Goal: Answer question/provide support

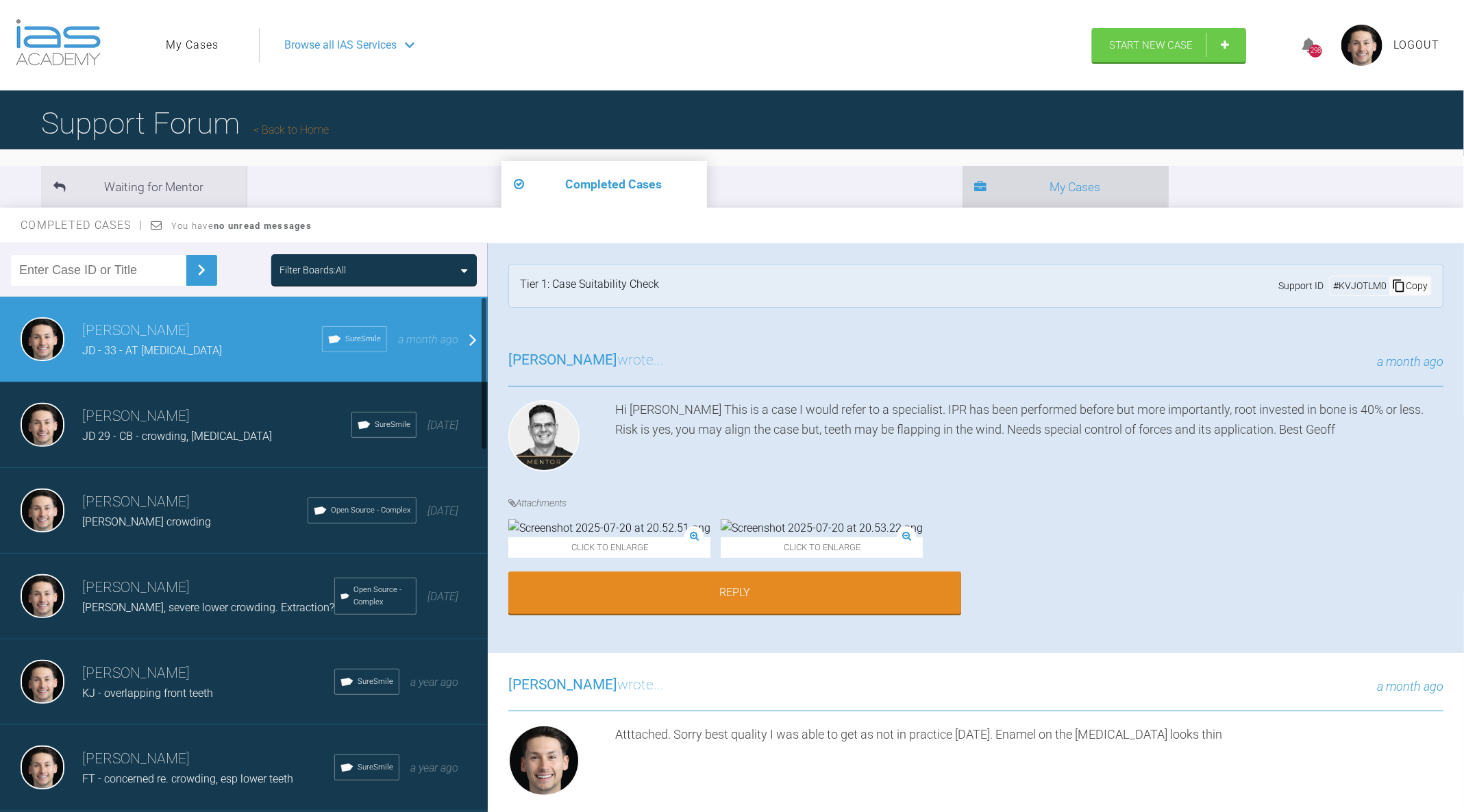
click at [975, 187] on icon at bounding box center [980, 187] width 12 height 12
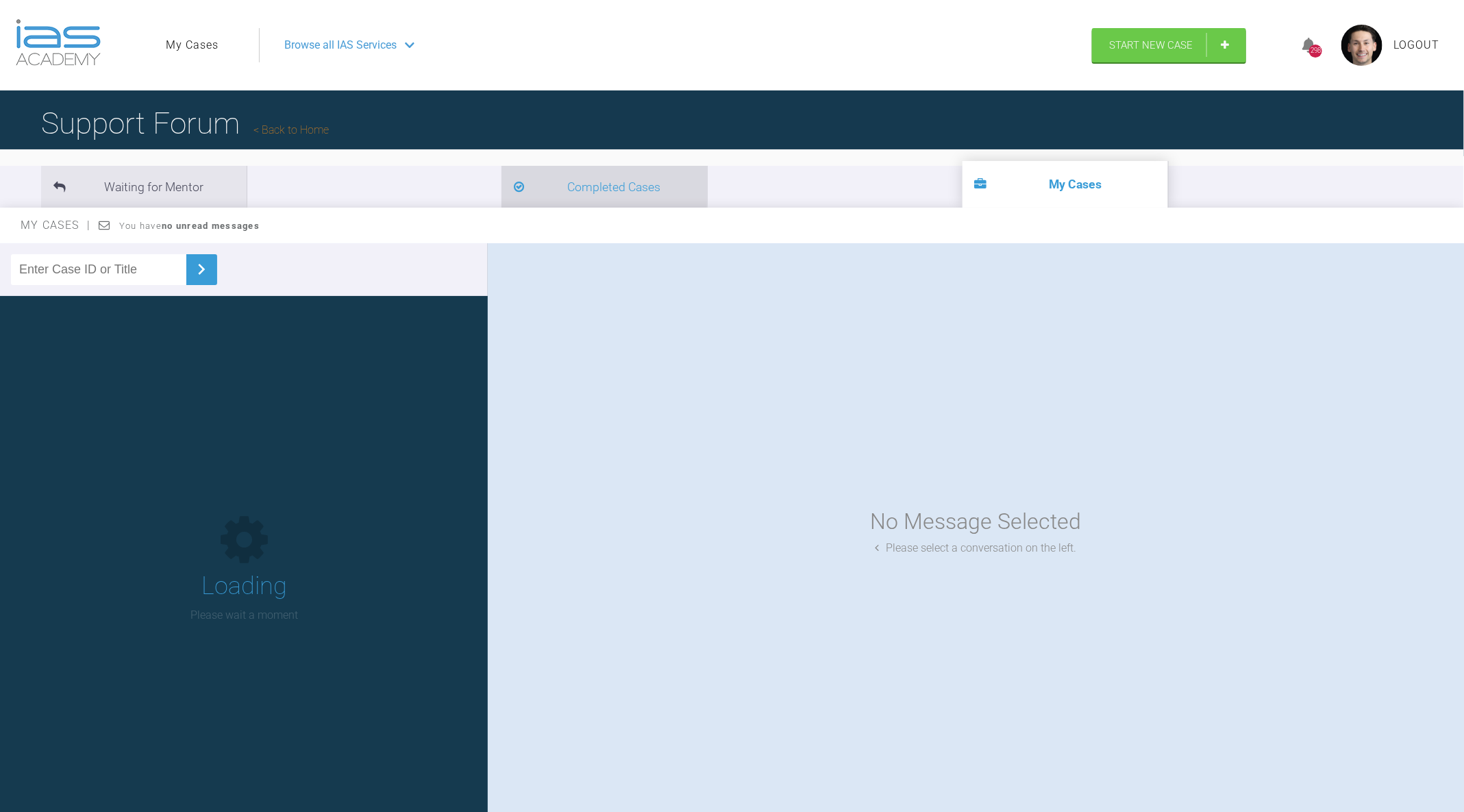
click at [501, 184] on li "Completed Cases" at bounding box center [604, 187] width 206 height 42
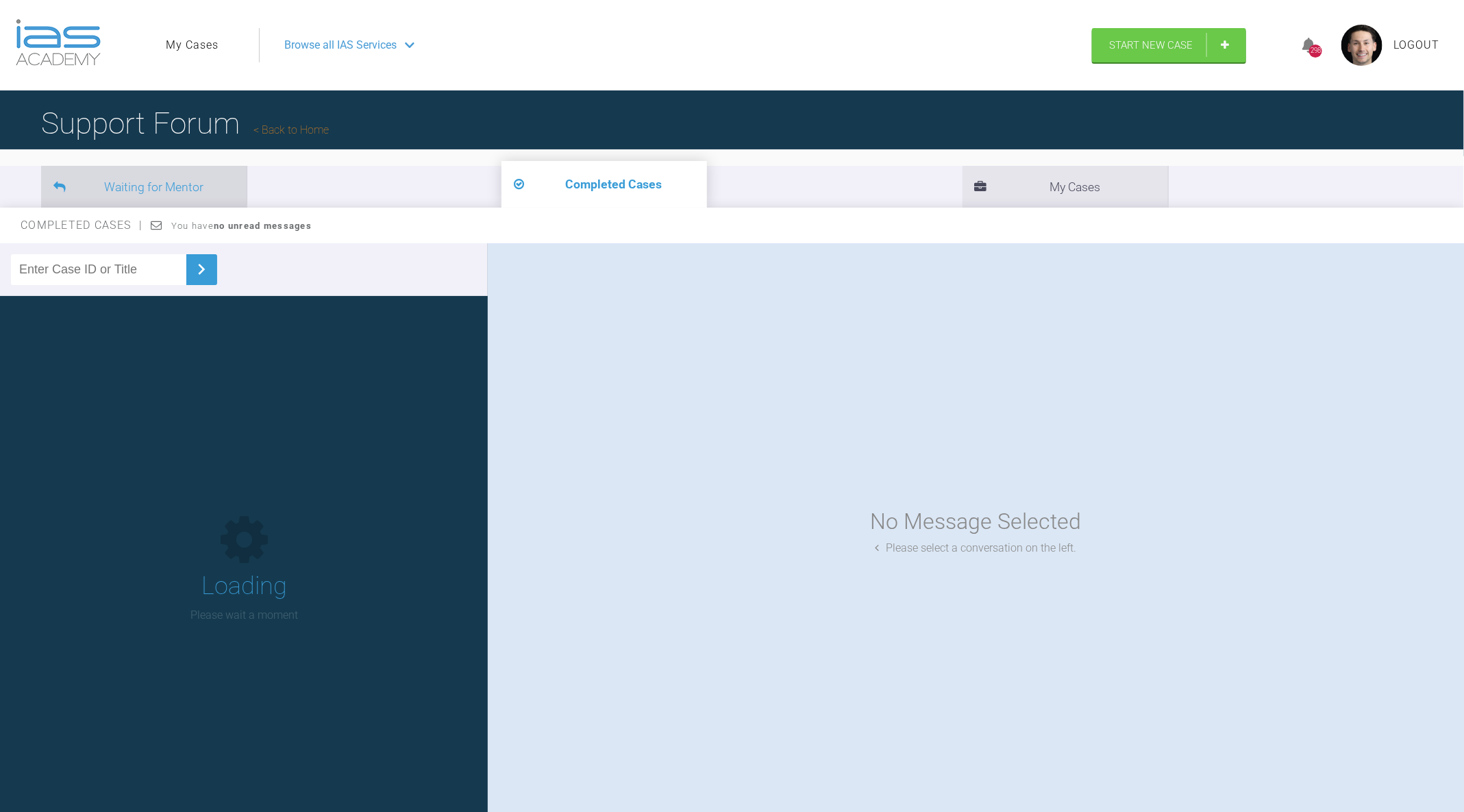
click at [187, 182] on li "Waiting for Mentor" at bounding box center [144, 187] width 206 height 42
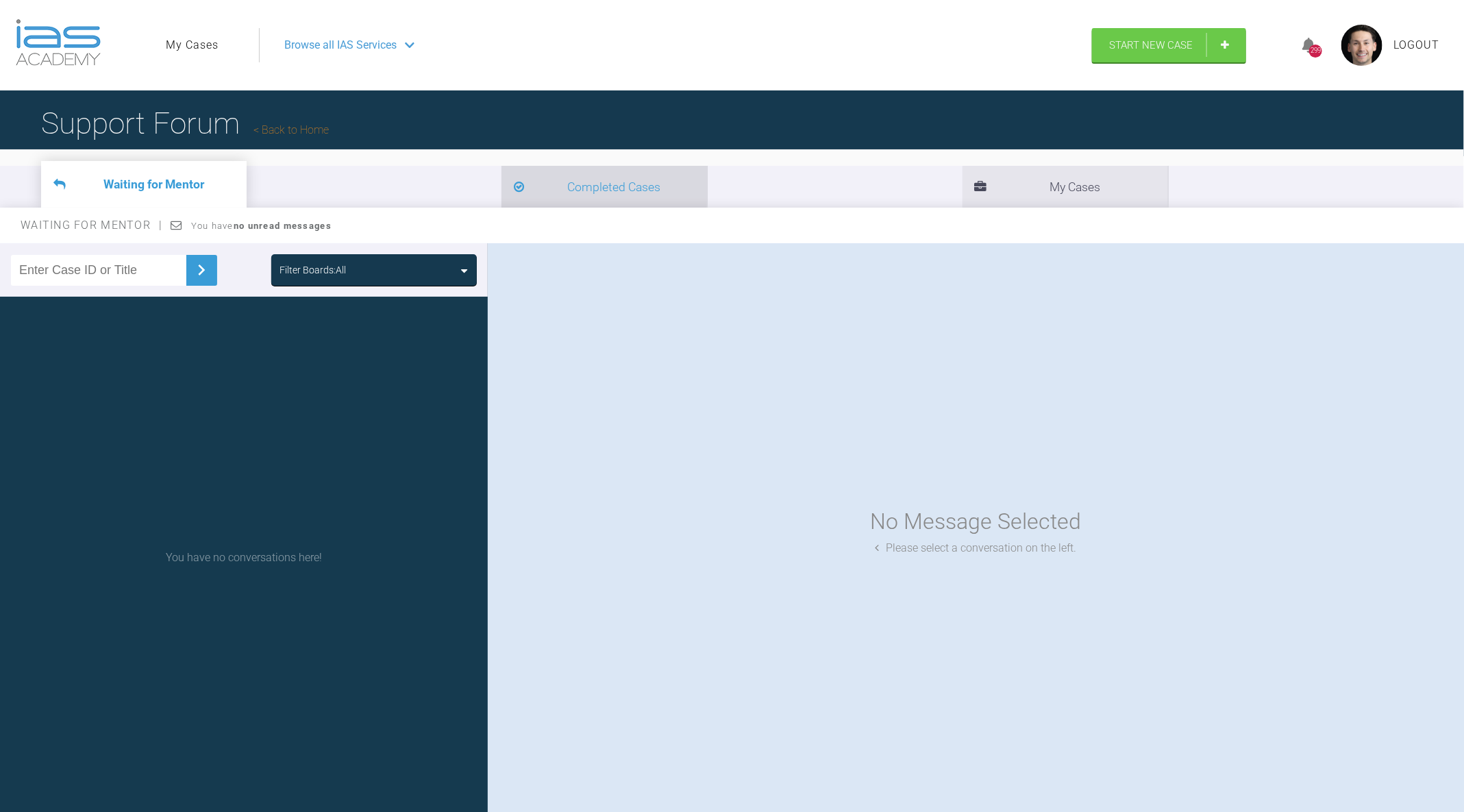
click at [501, 180] on li "Completed Cases" at bounding box center [604, 187] width 206 height 42
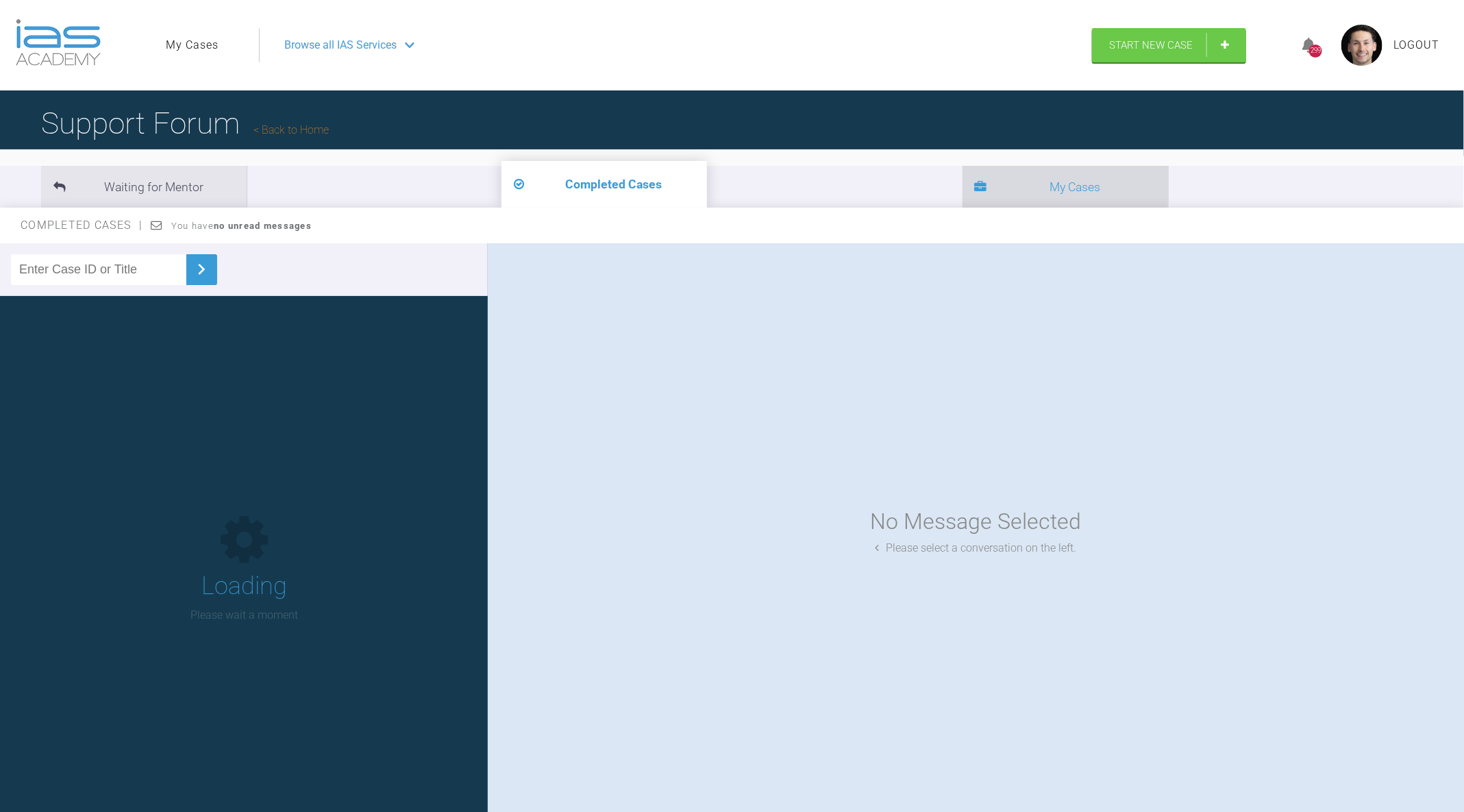
click at [963, 180] on li "My Cases" at bounding box center [1065, 187] width 206 height 42
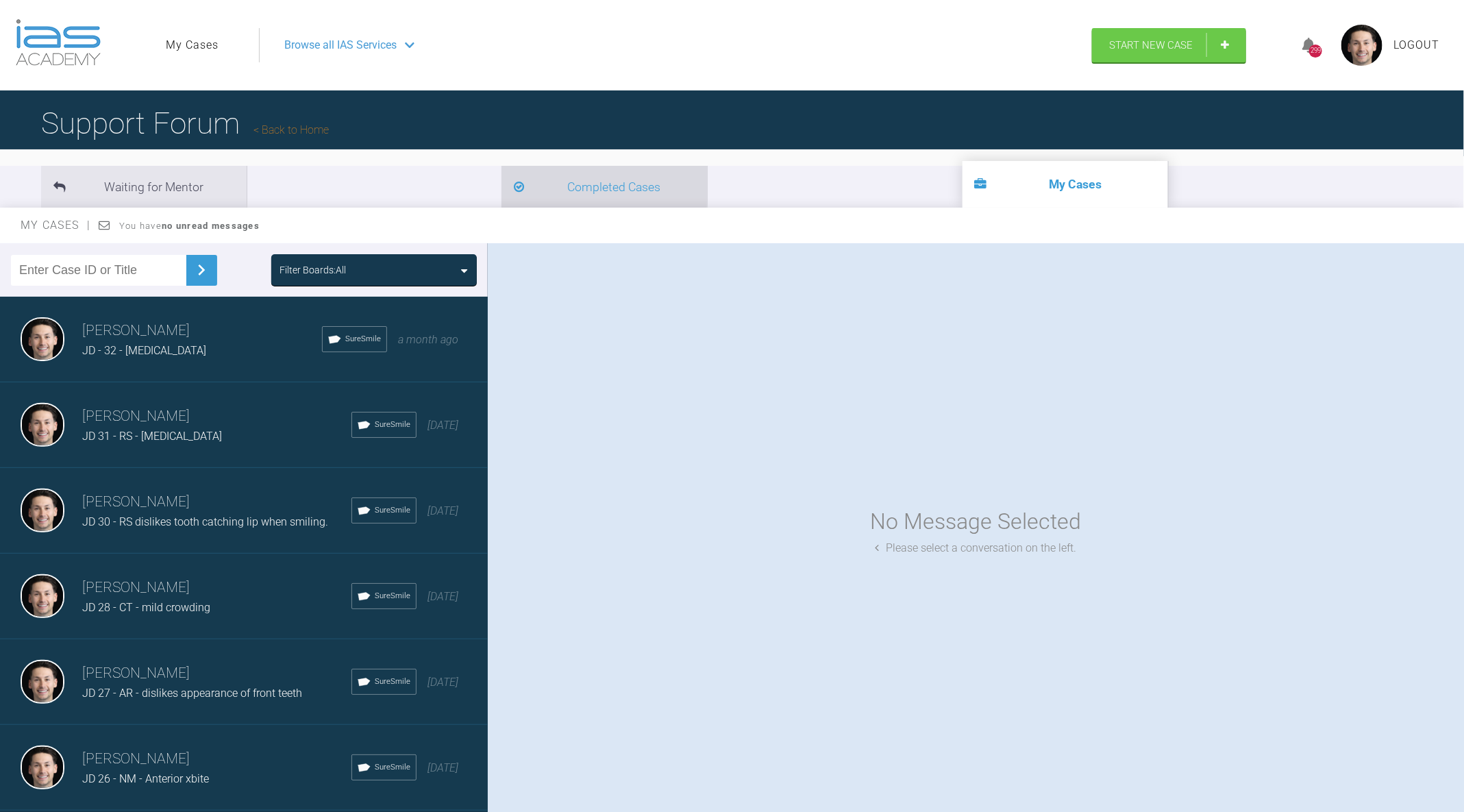
click at [514, 196] on span at bounding box center [518, 187] width 10 height 19
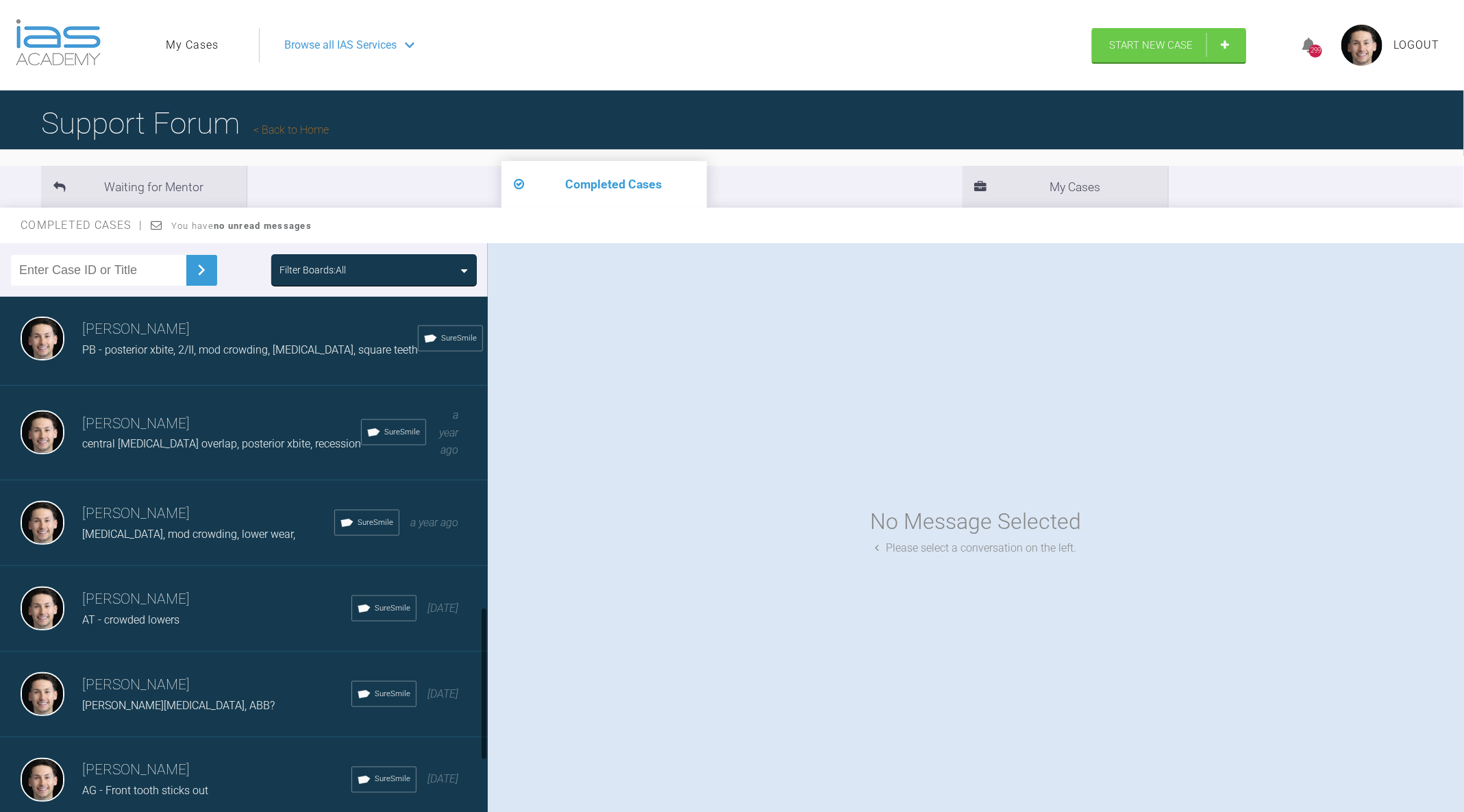
scroll to position [1049, 0]
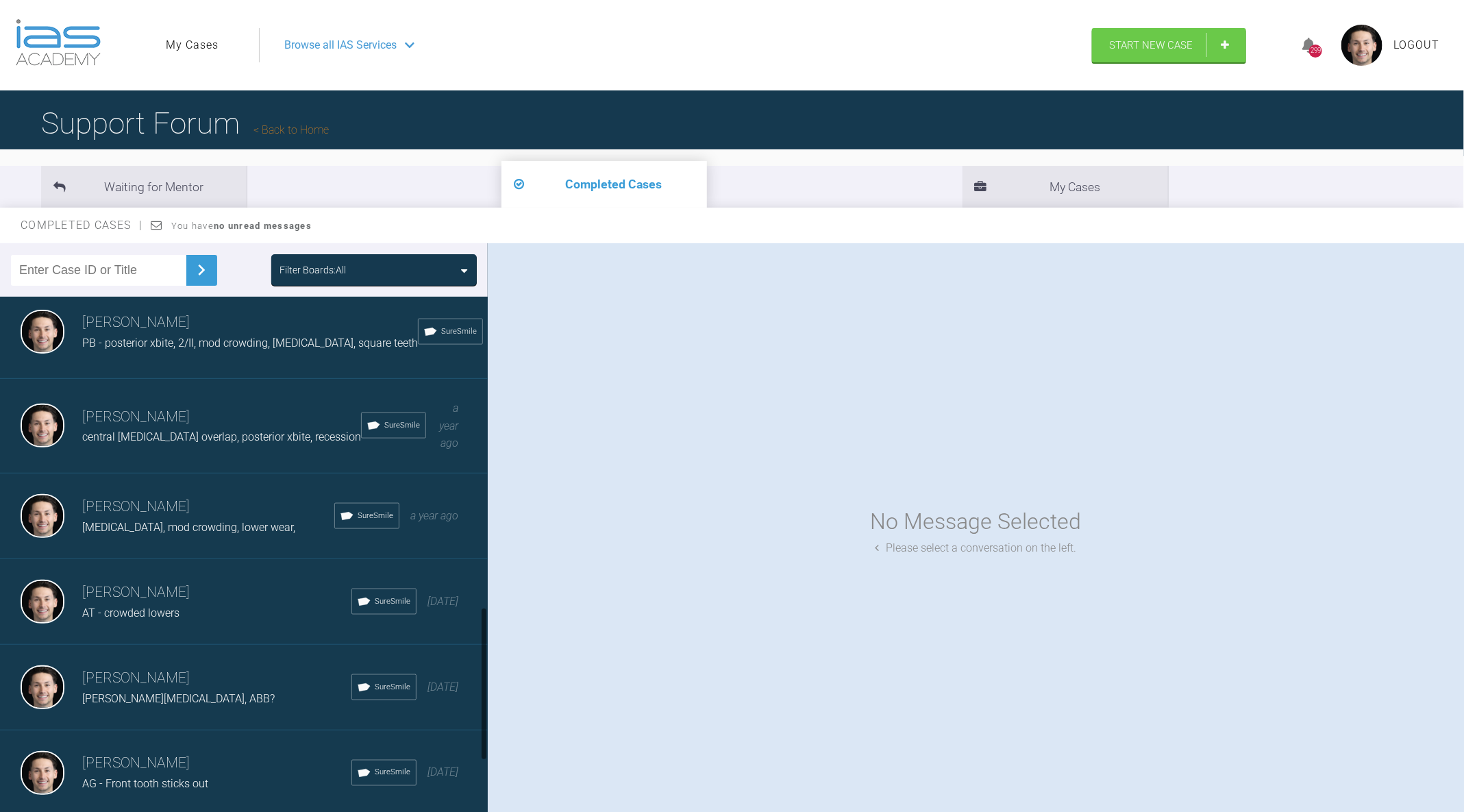
click at [206, 520] on span "[MEDICAL_DATA], mod crowding, lower wear," at bounding box center [188, 527] width 213 height 13
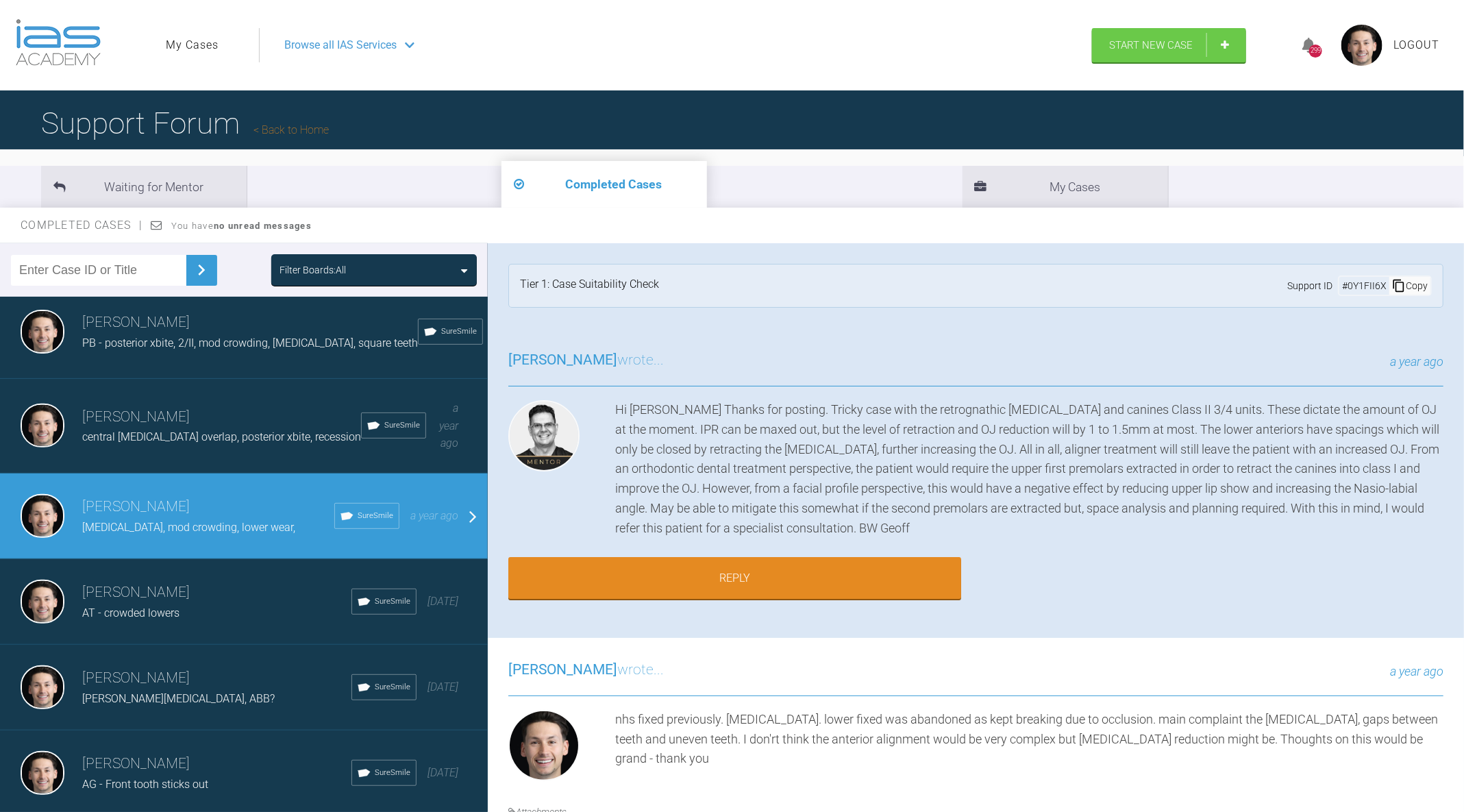
click at [229, 433] on span "central [MEDICAL_DATA] overlap, posterior xbite, recession" at bounding box center [221, 437] width 279 height 13
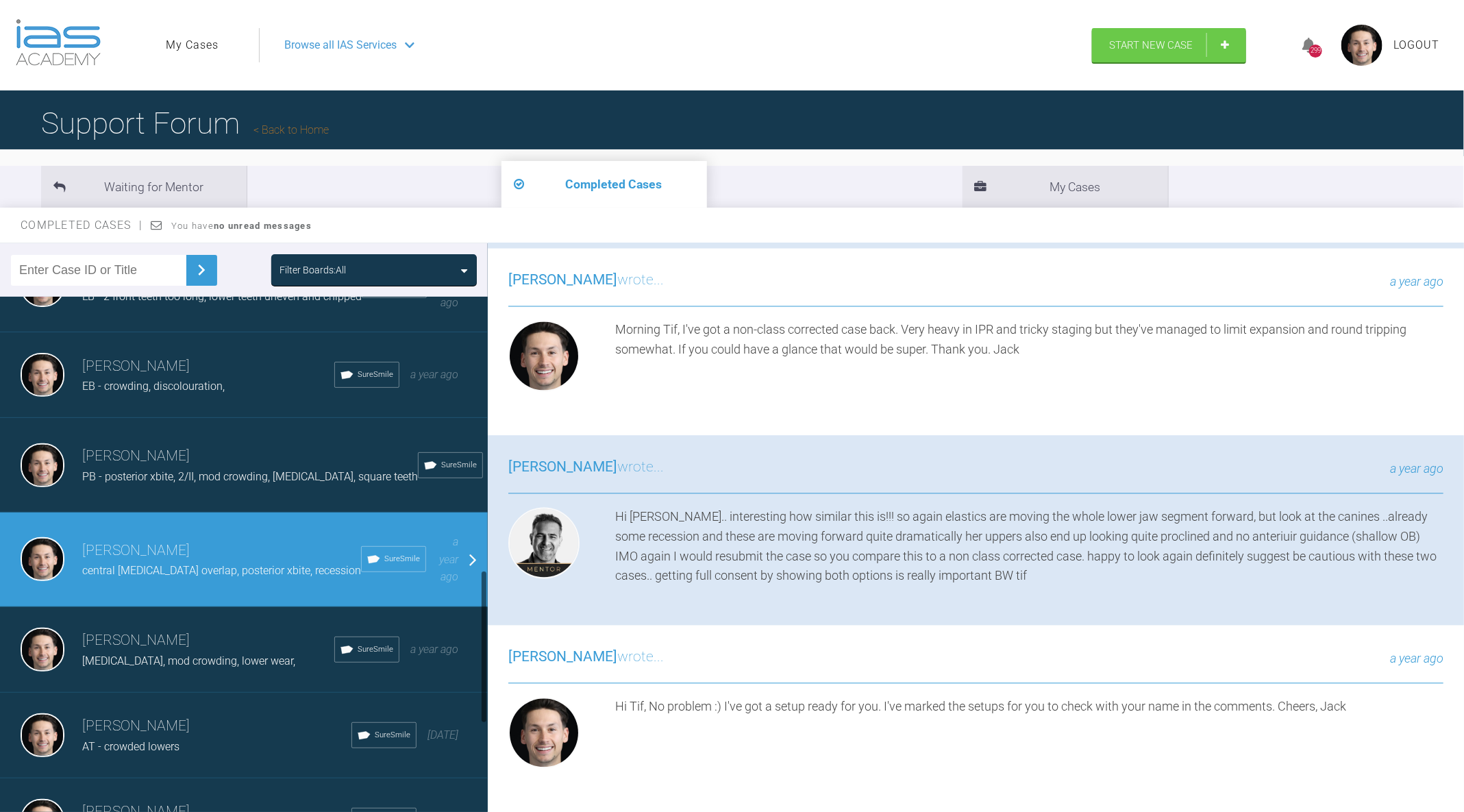
scroll to position [933, 0]
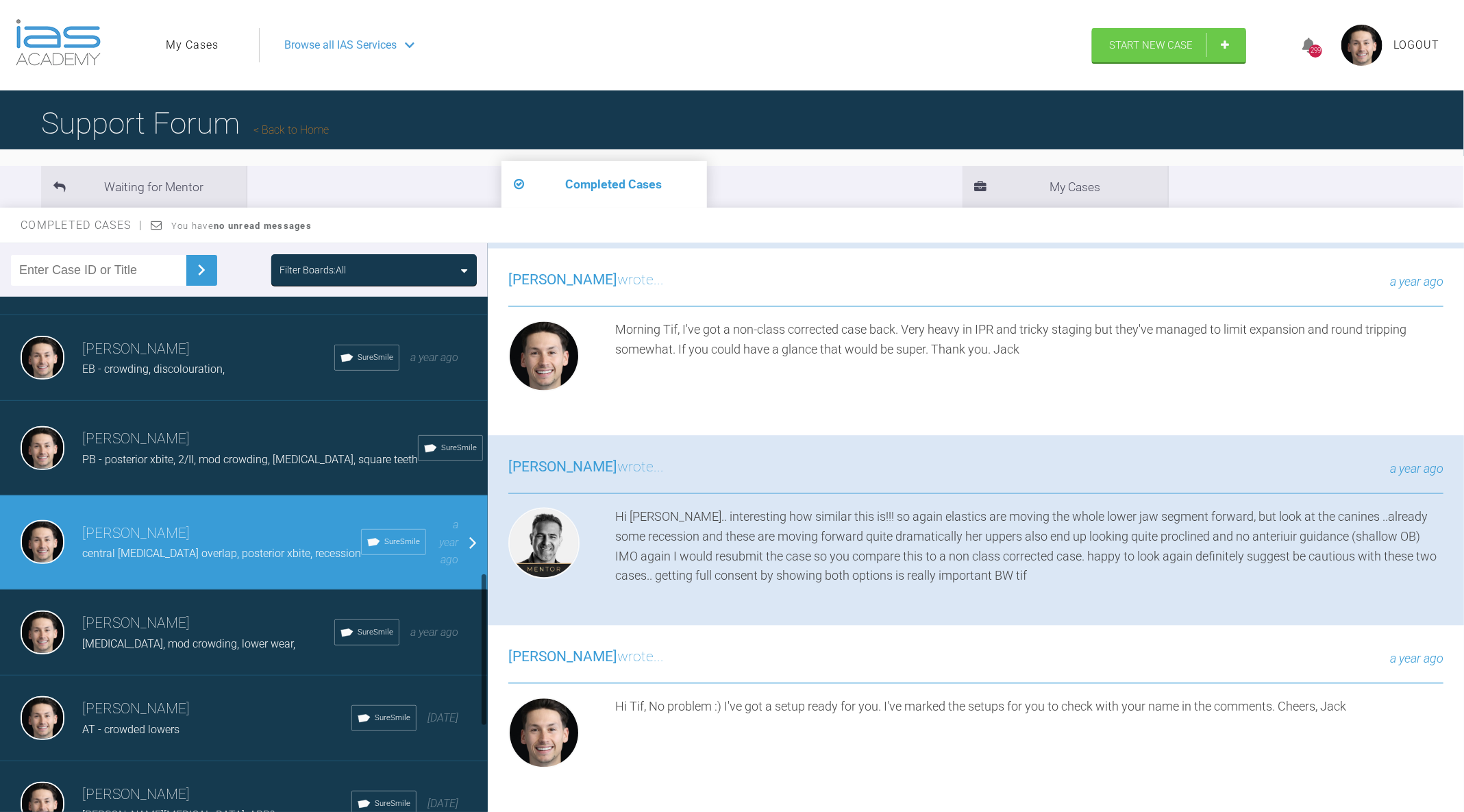
click at [241, 612] on h3 "[PERSON_NAME]" at bounding box center [208, 623] width 252 height 23
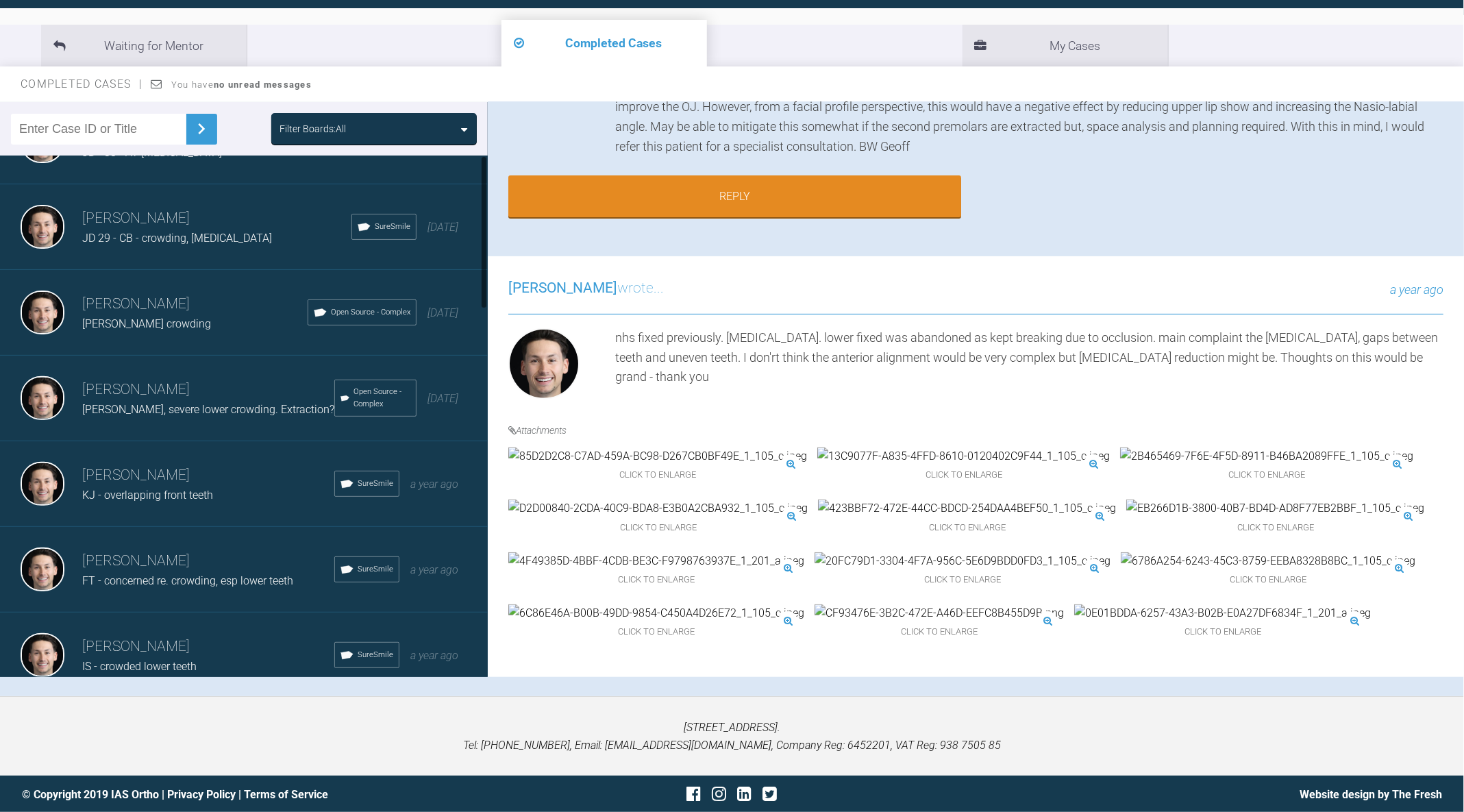
scroll to position [0, 0]
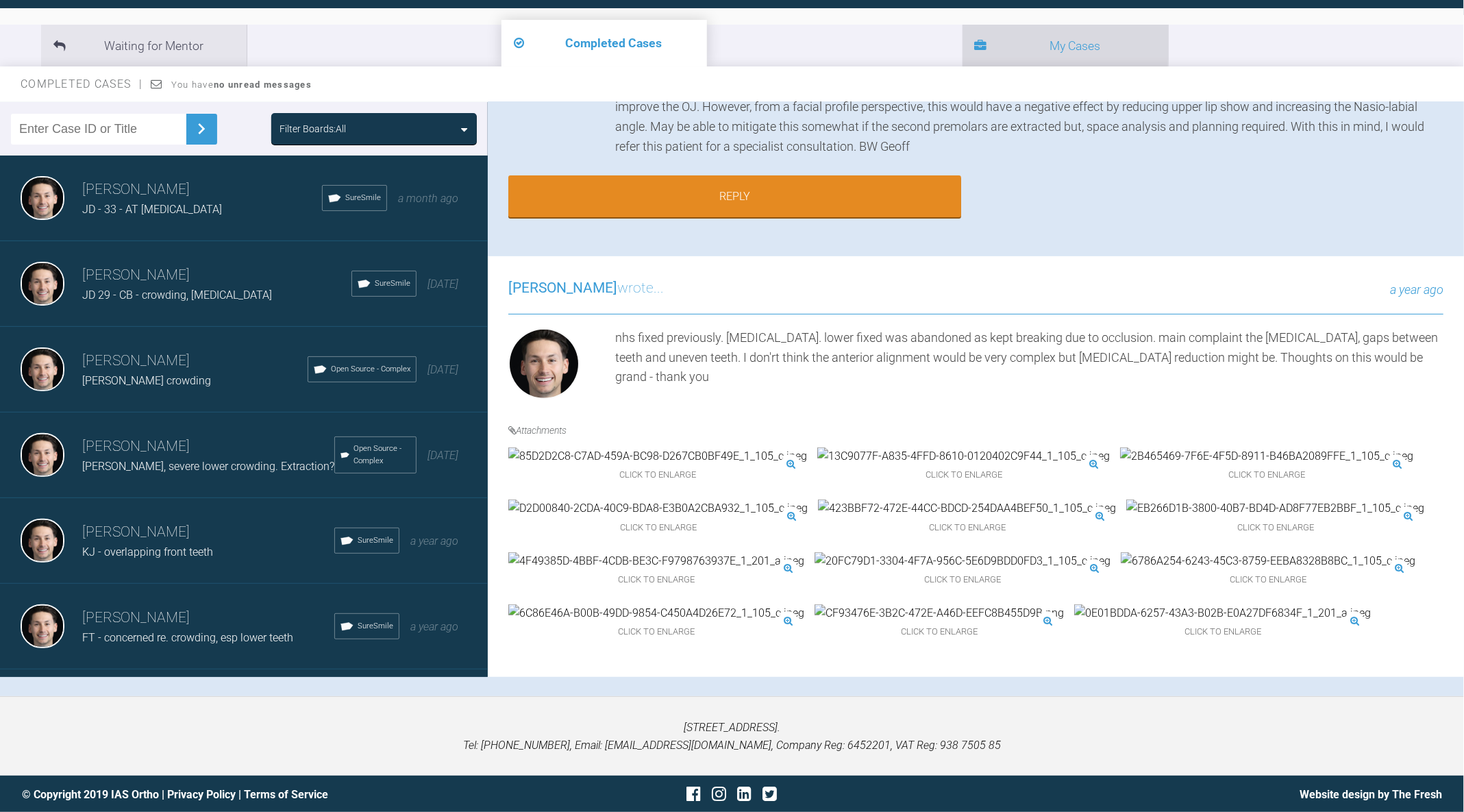
click at [963, 57] on li "My Cases" at bounding box center [1065, 46] width 206 height 42
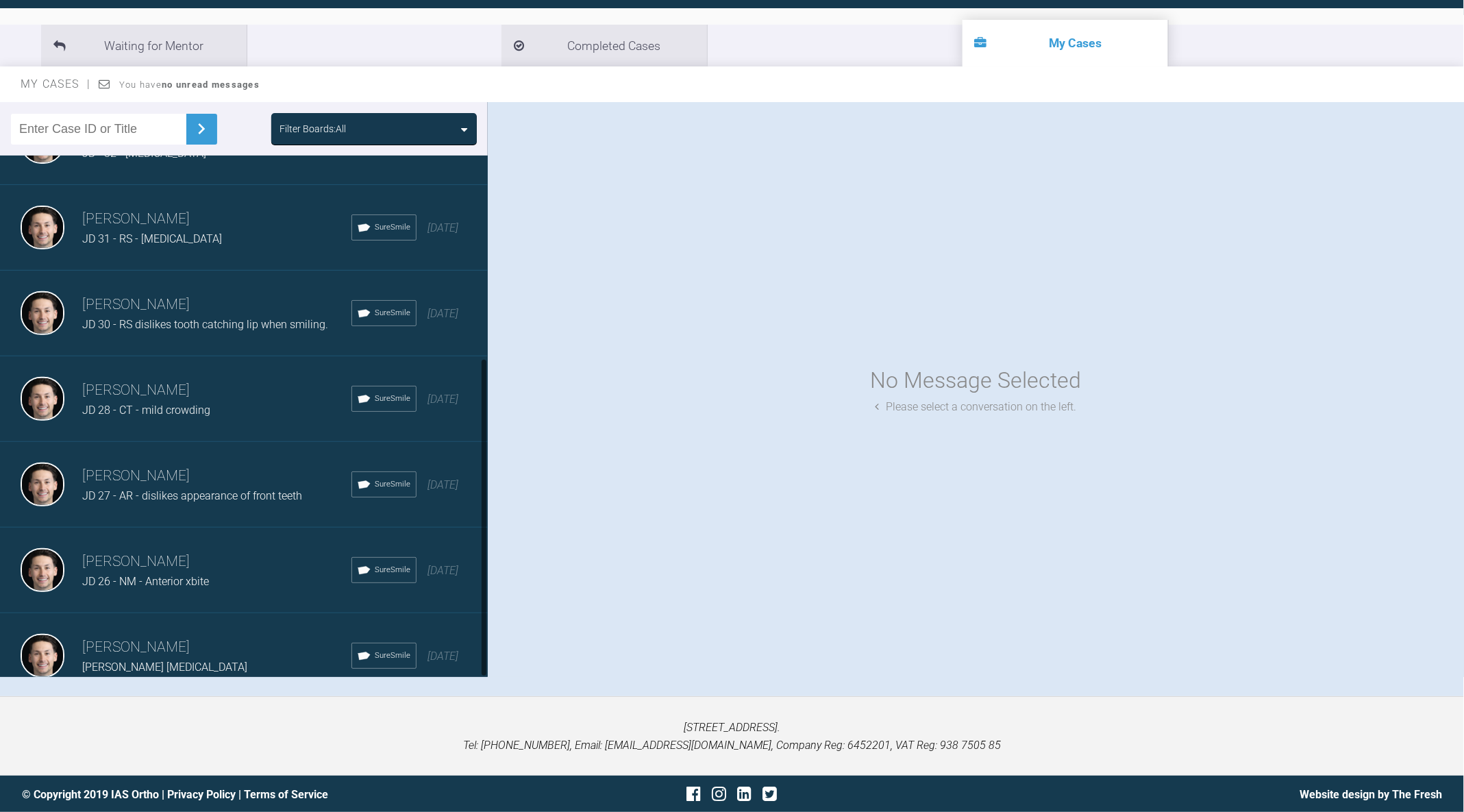
scroll to position [331, 0]
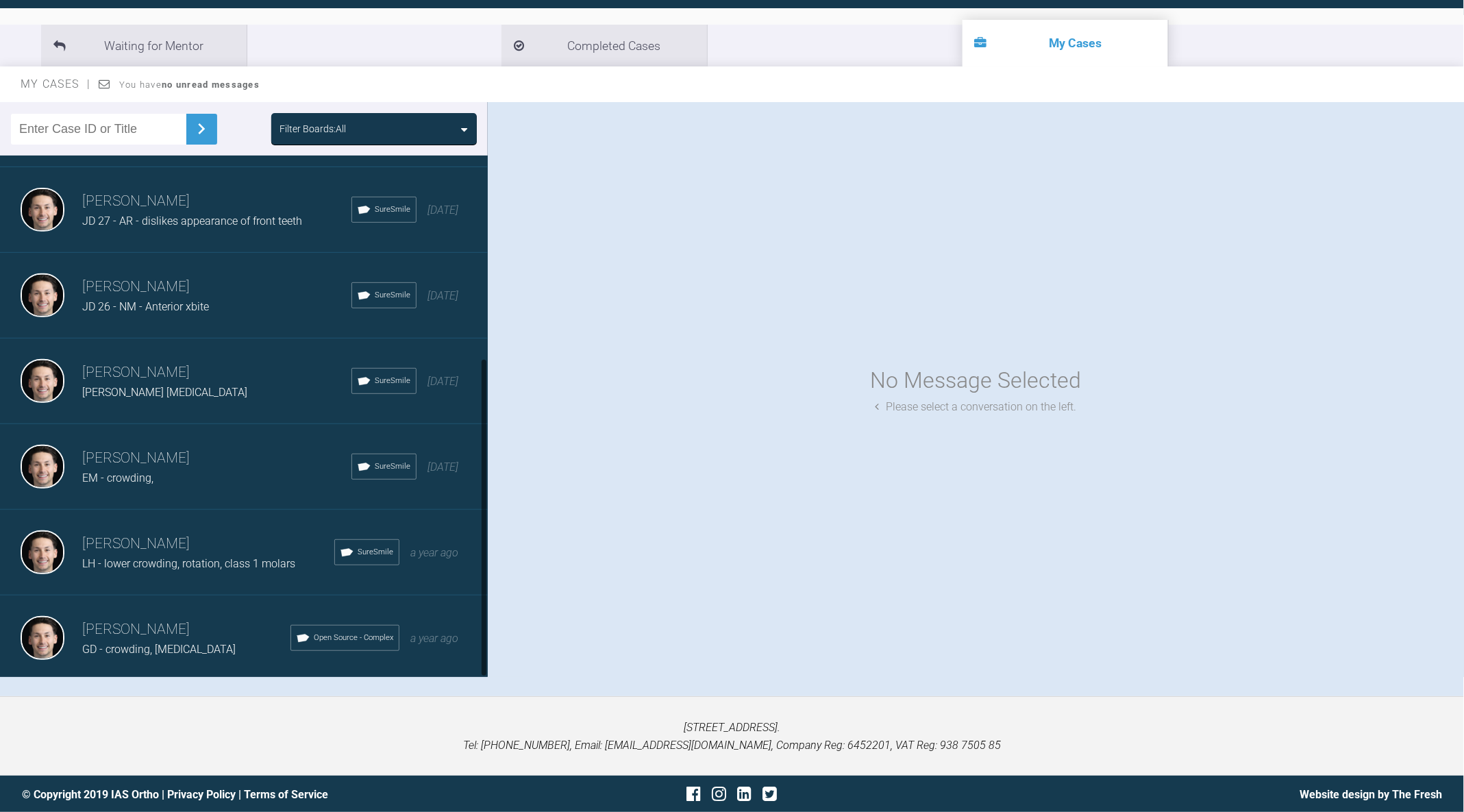
click at [177, 623] on h3 "[PERSON_NAME]" at bounding box center [187, 629] width 208 height 23
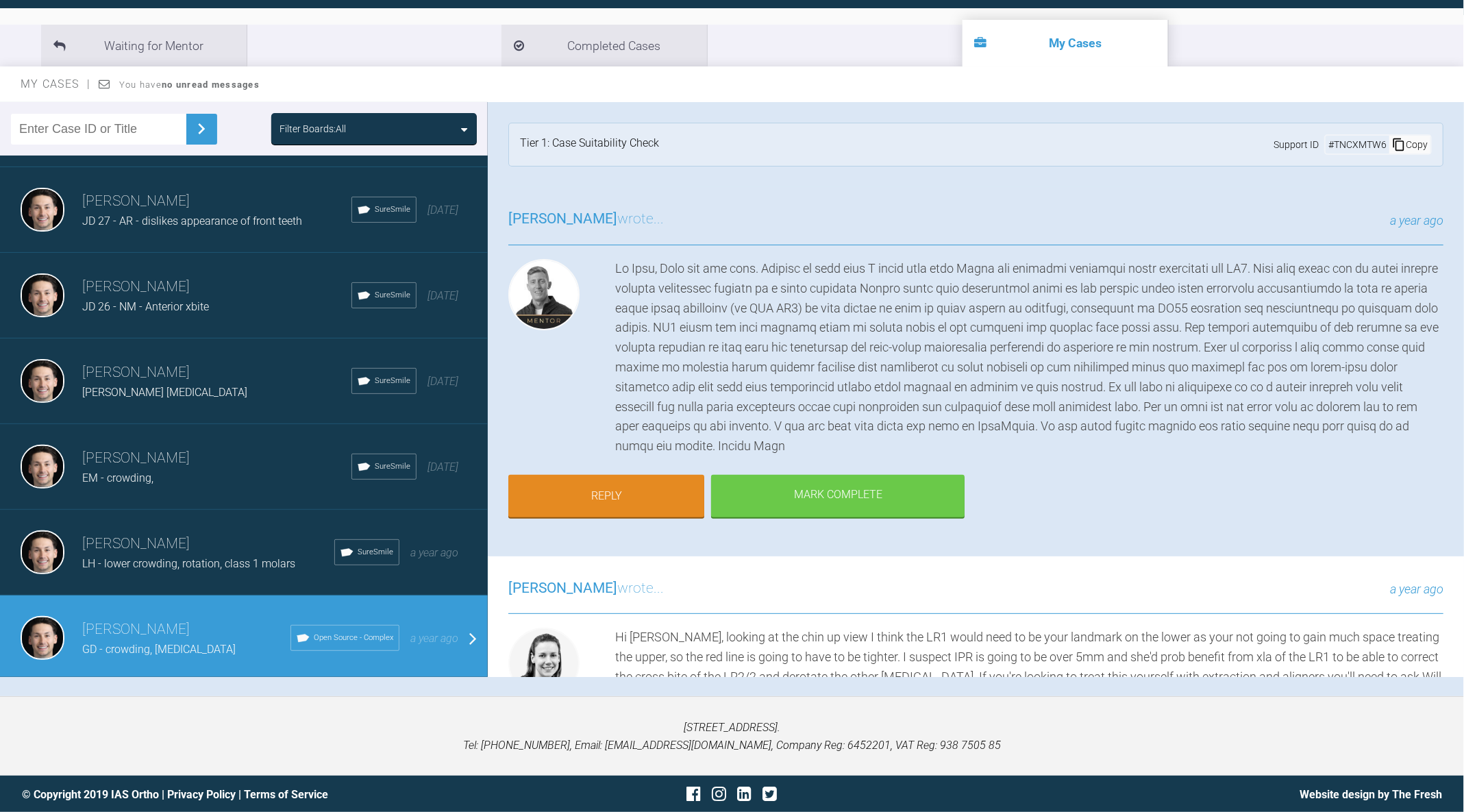
click at [181, 567] on div "LH - lower crowding, rotation, class 1 molars" at bounding box center [208, 563] width 252 height 17
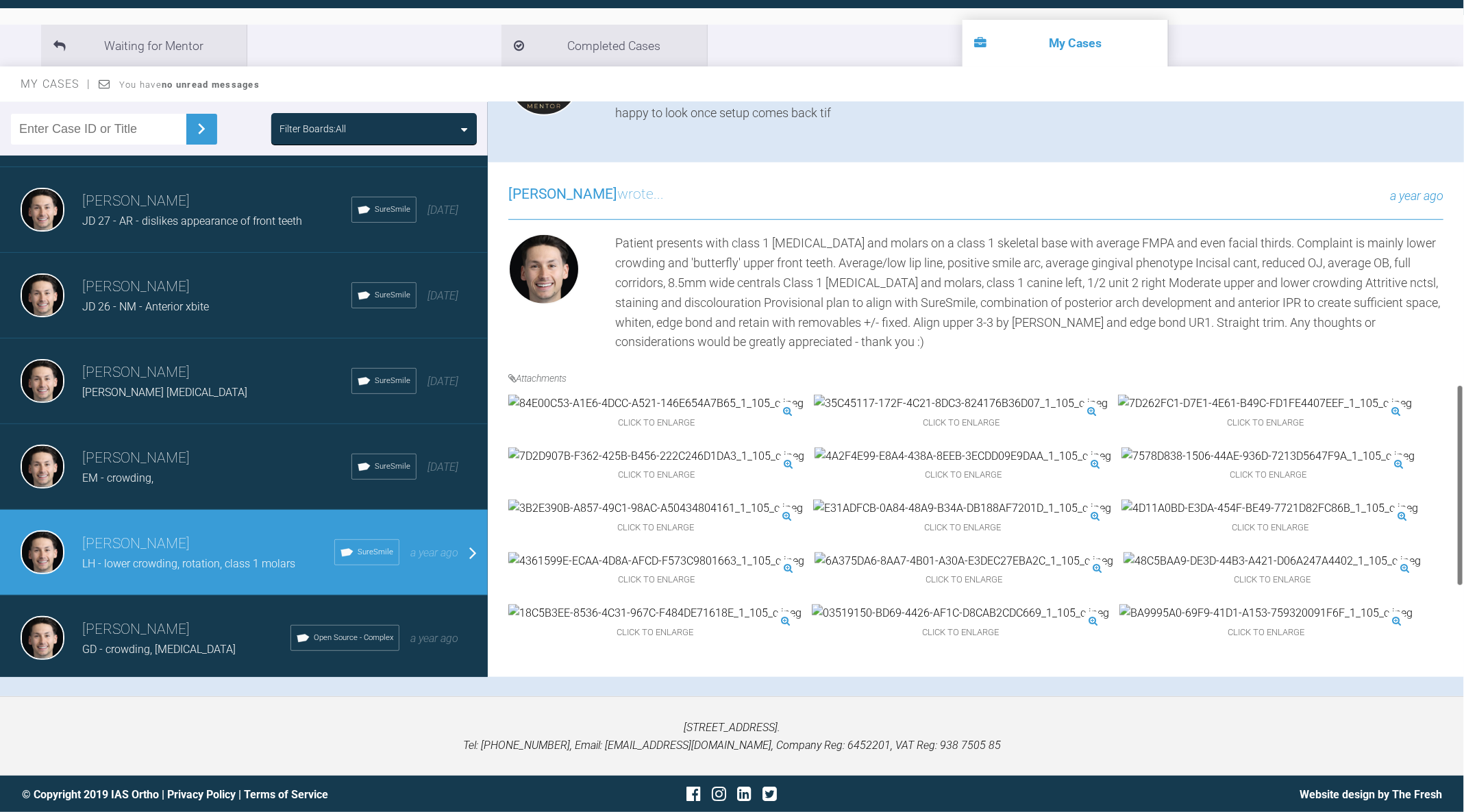
scroll to position [1059, 0]
click at [228, 491] on div "Jack Dowling EM - crowding, SureSmile 10 months ago" at bounding box center [243, 467] width 487 height 86
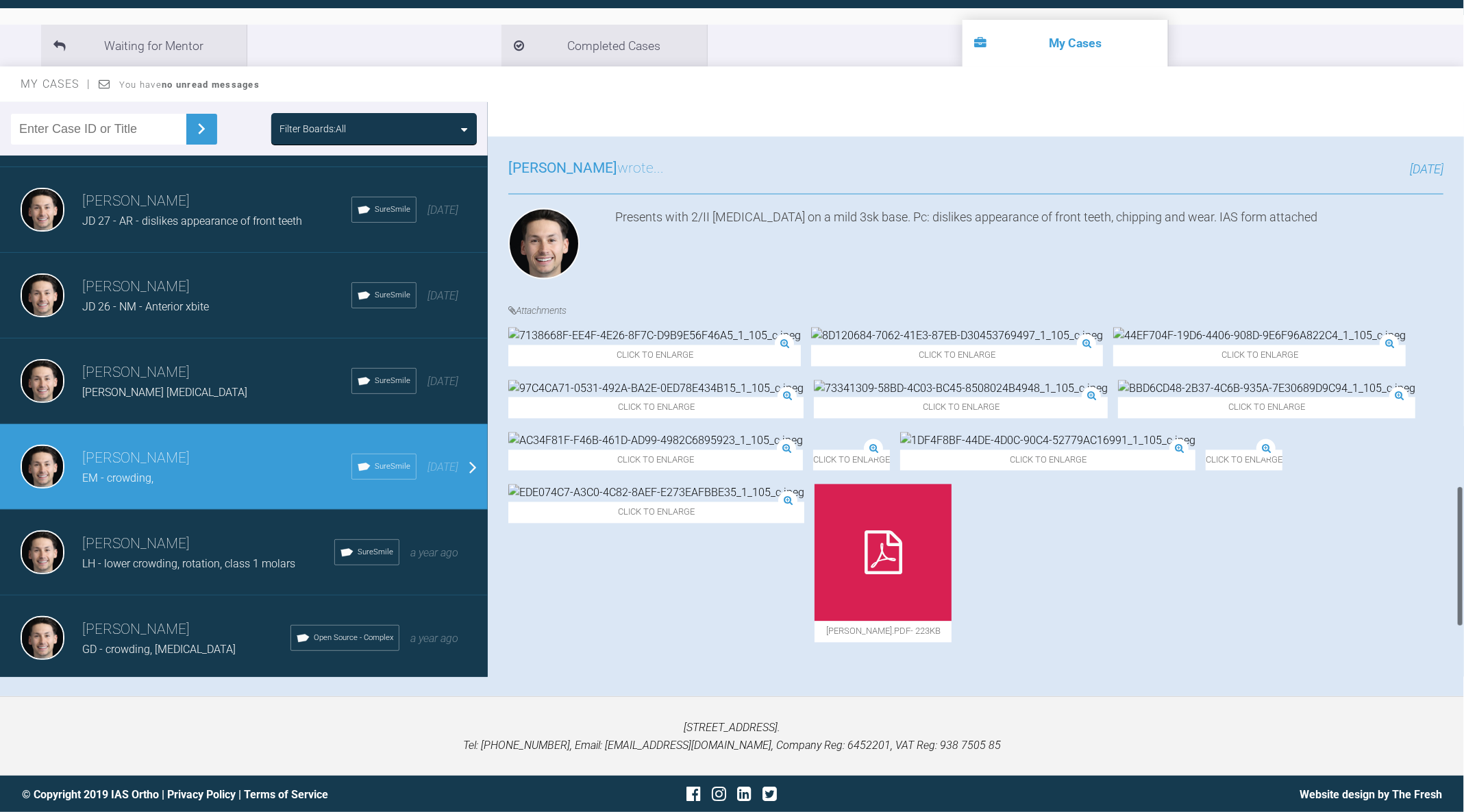
scroll to position [1758, 0]
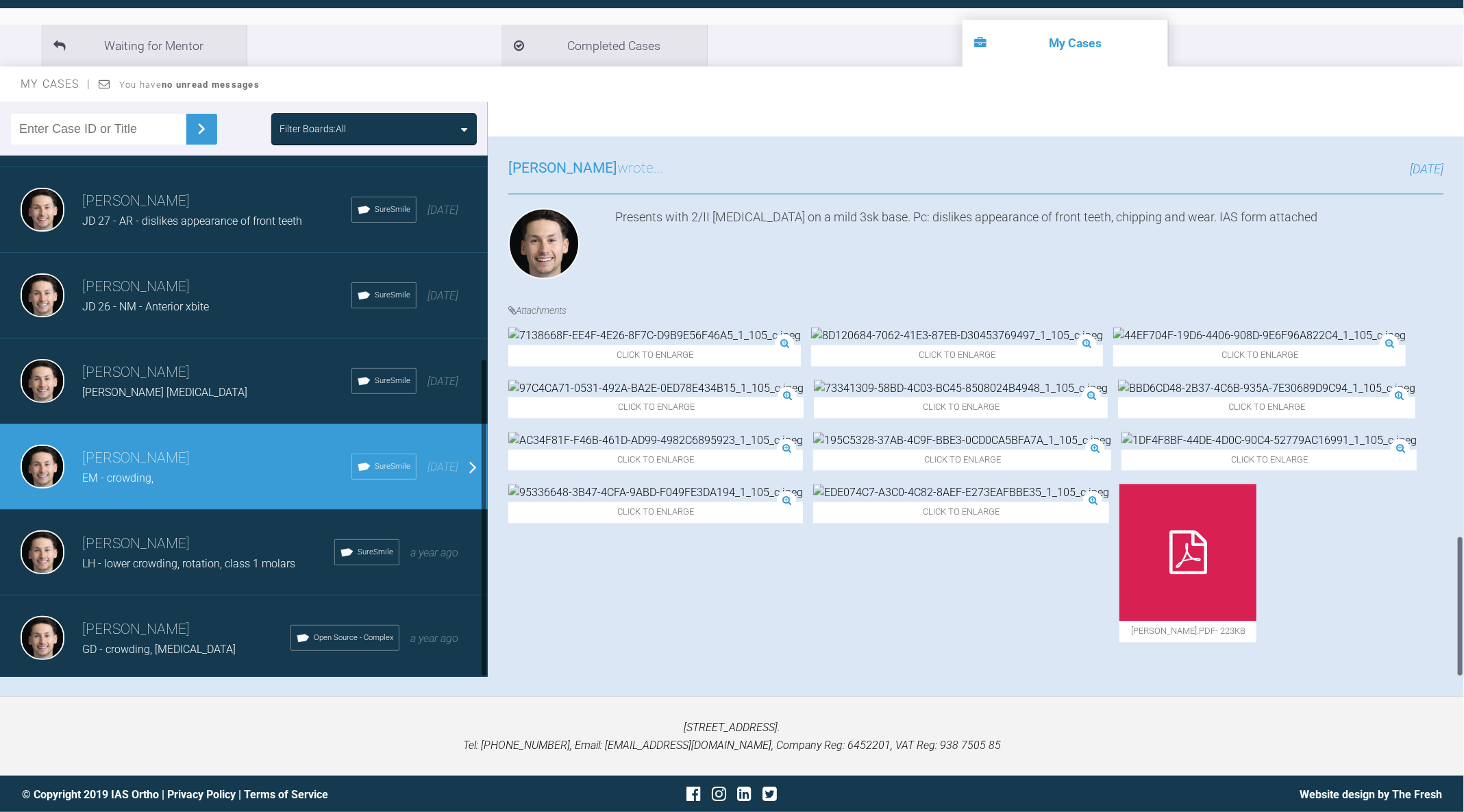
click at [149, 368] on h3 "[PERSON_NAME]" at bounding box center [217, 372] width 269 height 23
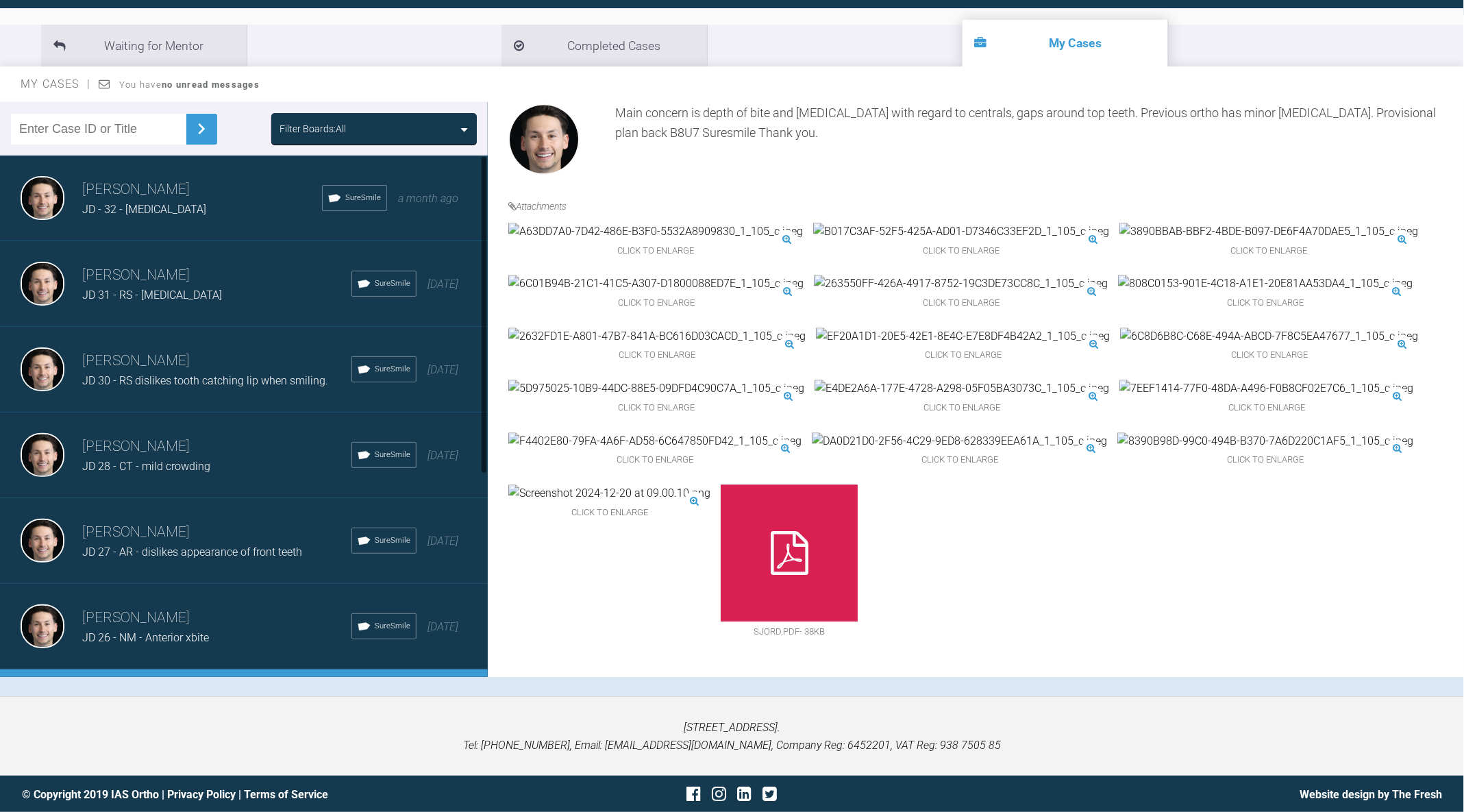
scroll to position [136, 0]
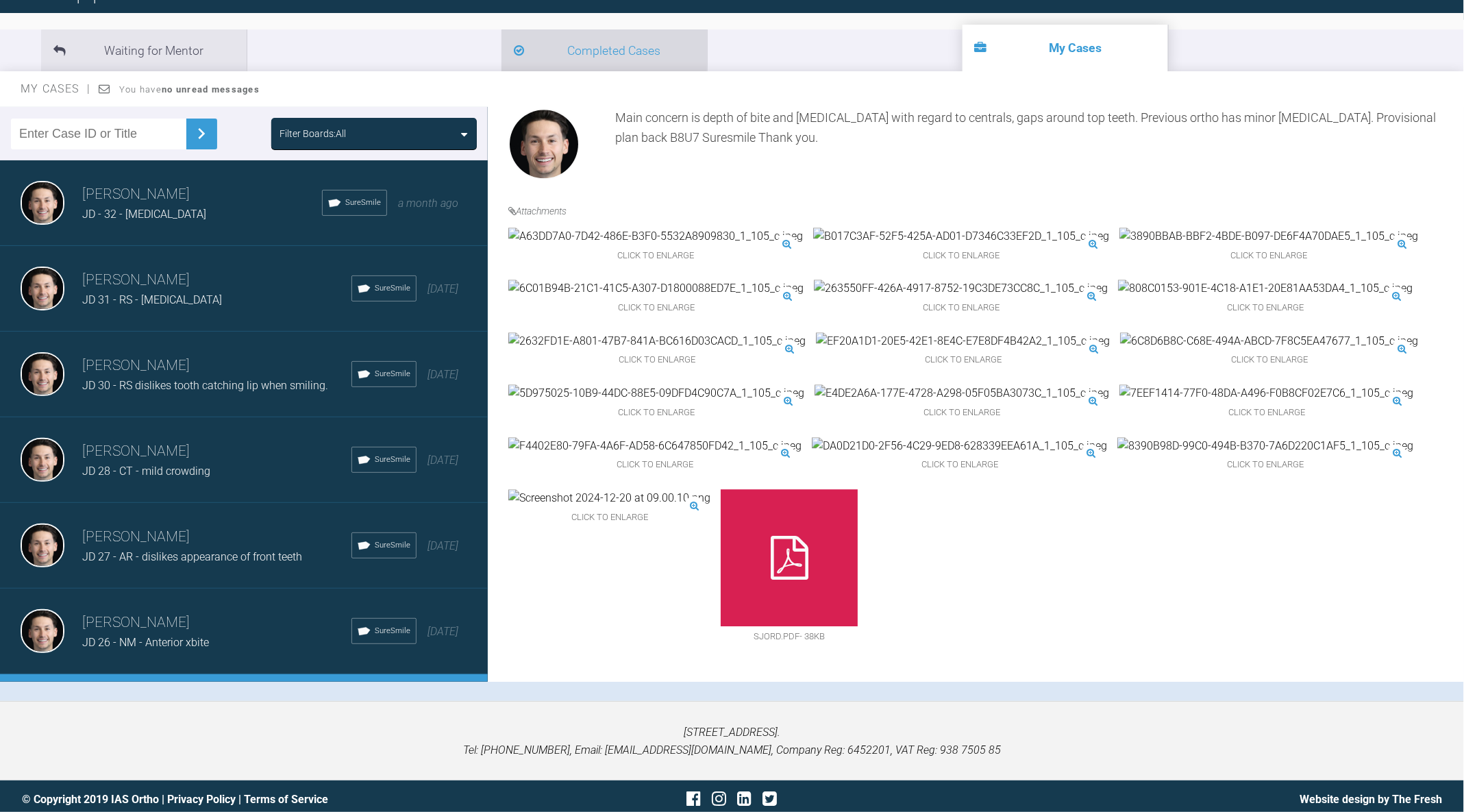
click at [501, 69] on li "Completed Cases" at bounding box center [604, 50] width 206 height 42
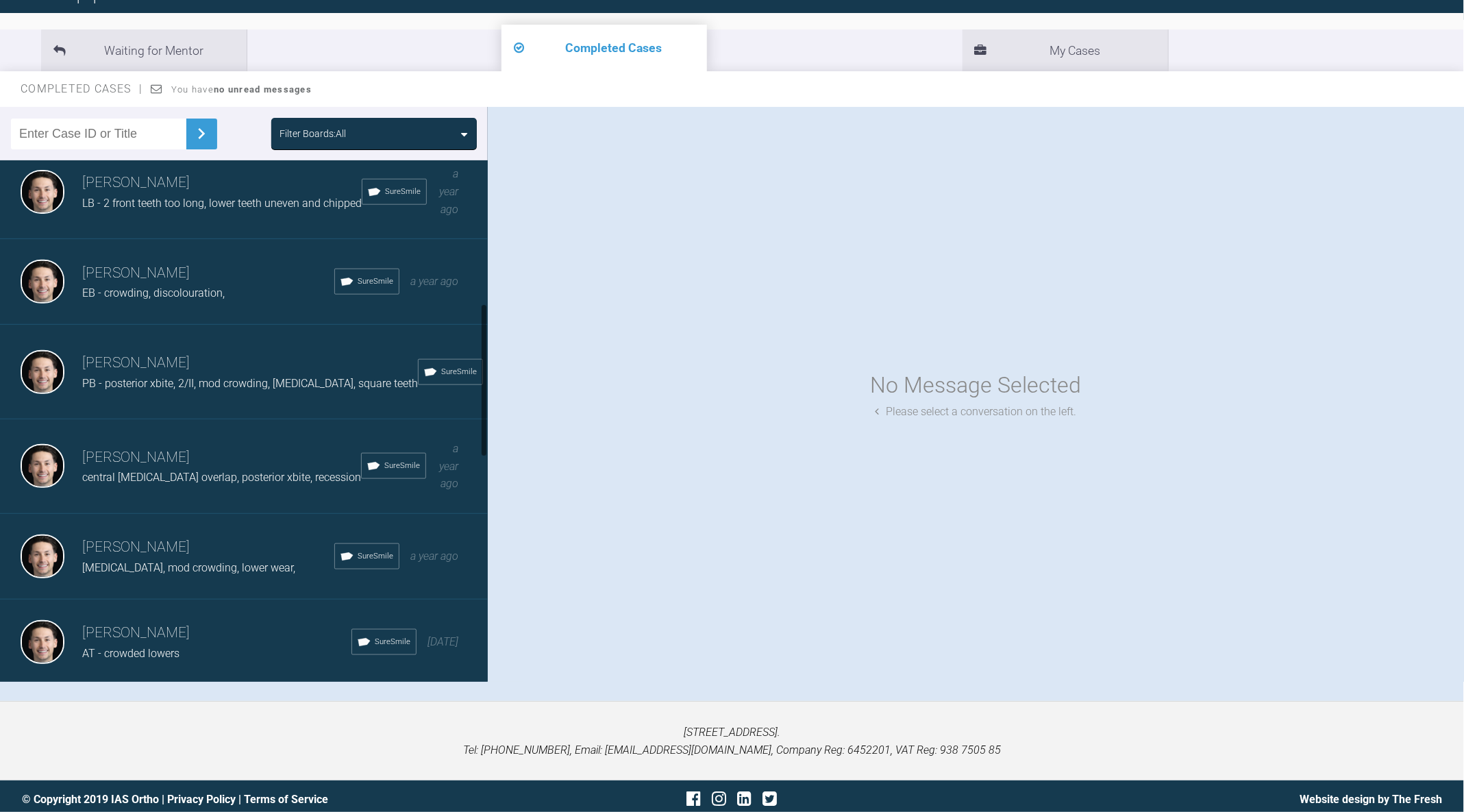
scroll to position [1243, 0]
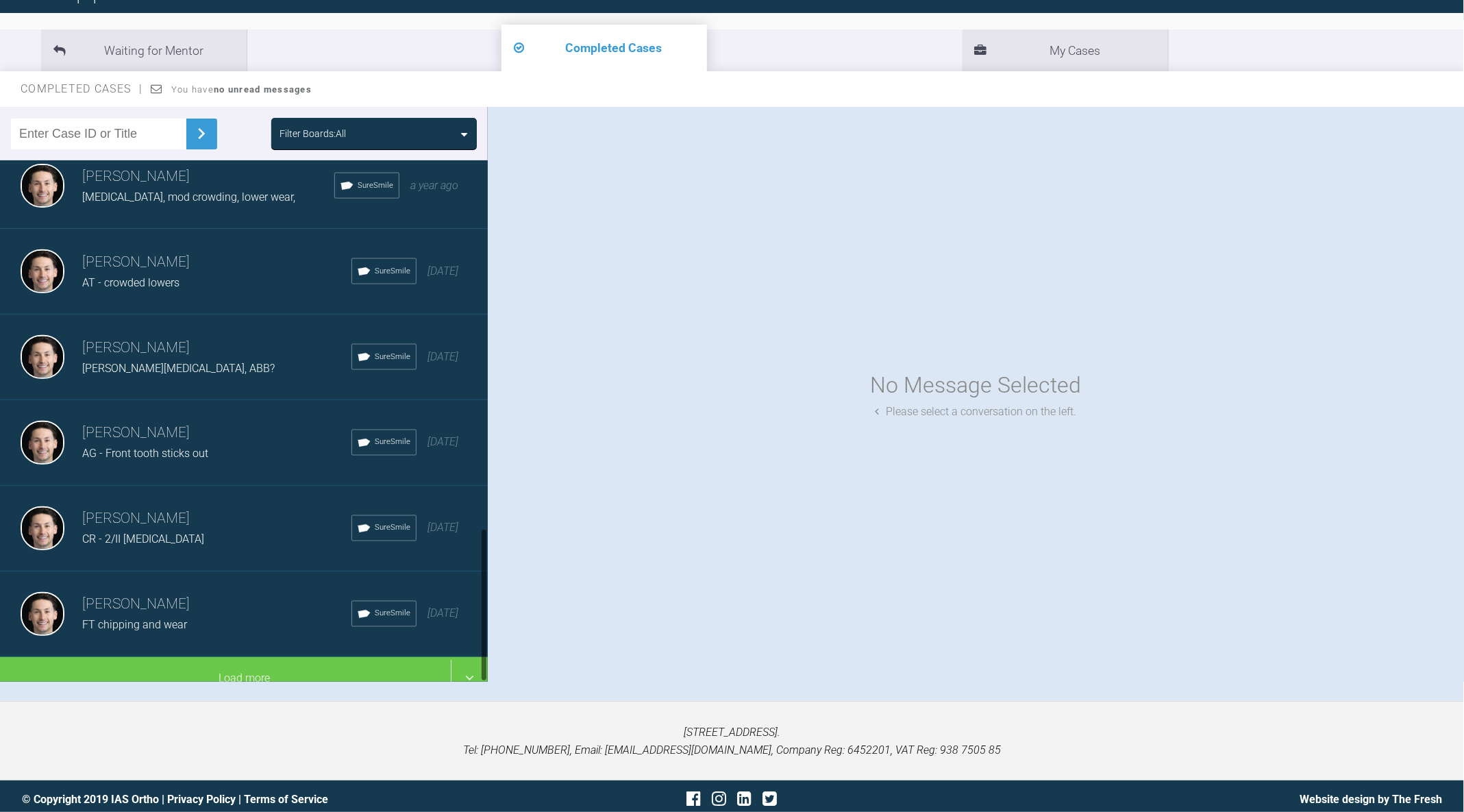
click at [207, 422] on h3 "[PERSON_NAME]" at bounding box center [217, 433] width 269 height 23
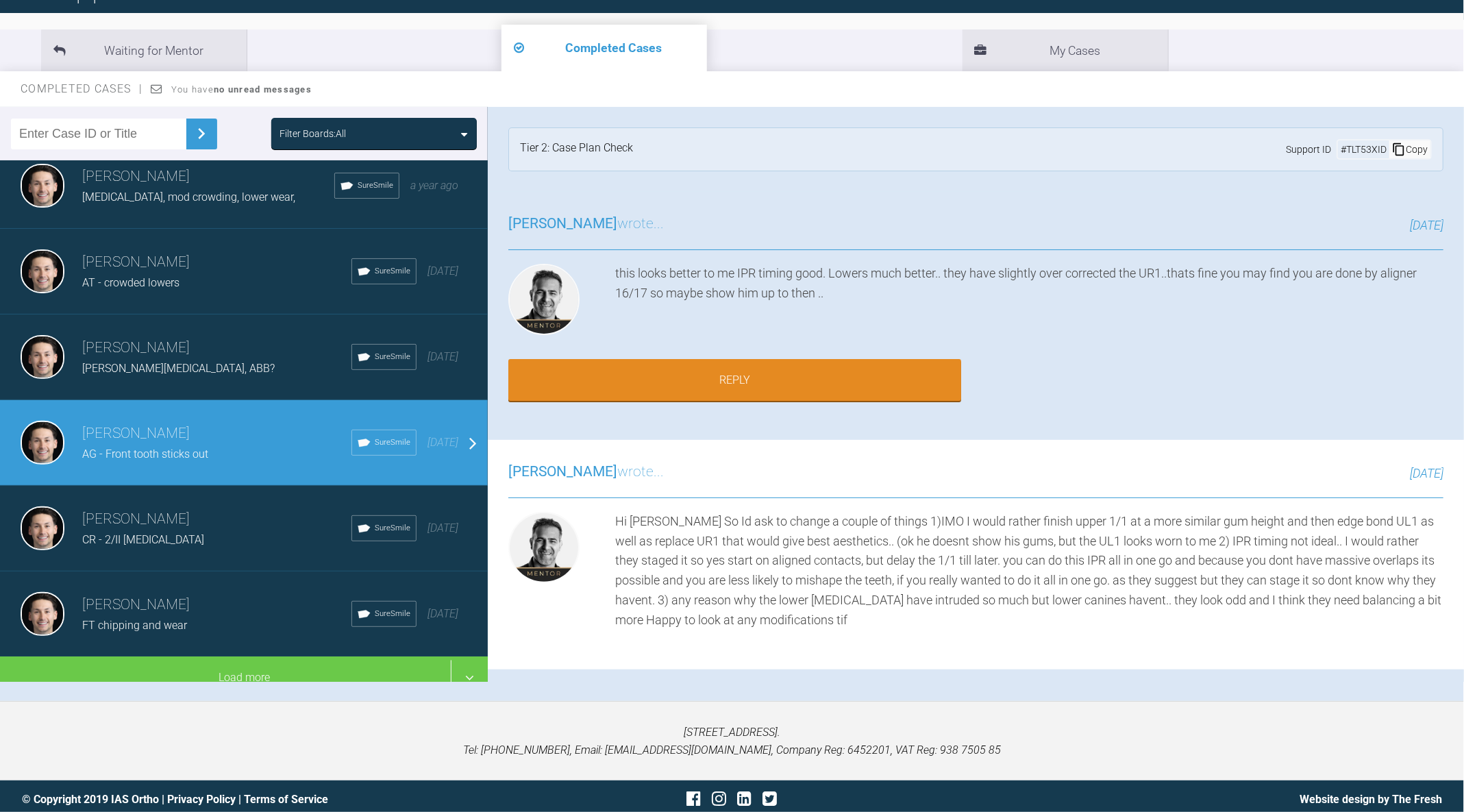
click at [212, 377] on div "Jack Dowling JD - Diastema, ABB? SureSmile 2 years ago" at bounding box center [243, 358] width 487 height 86
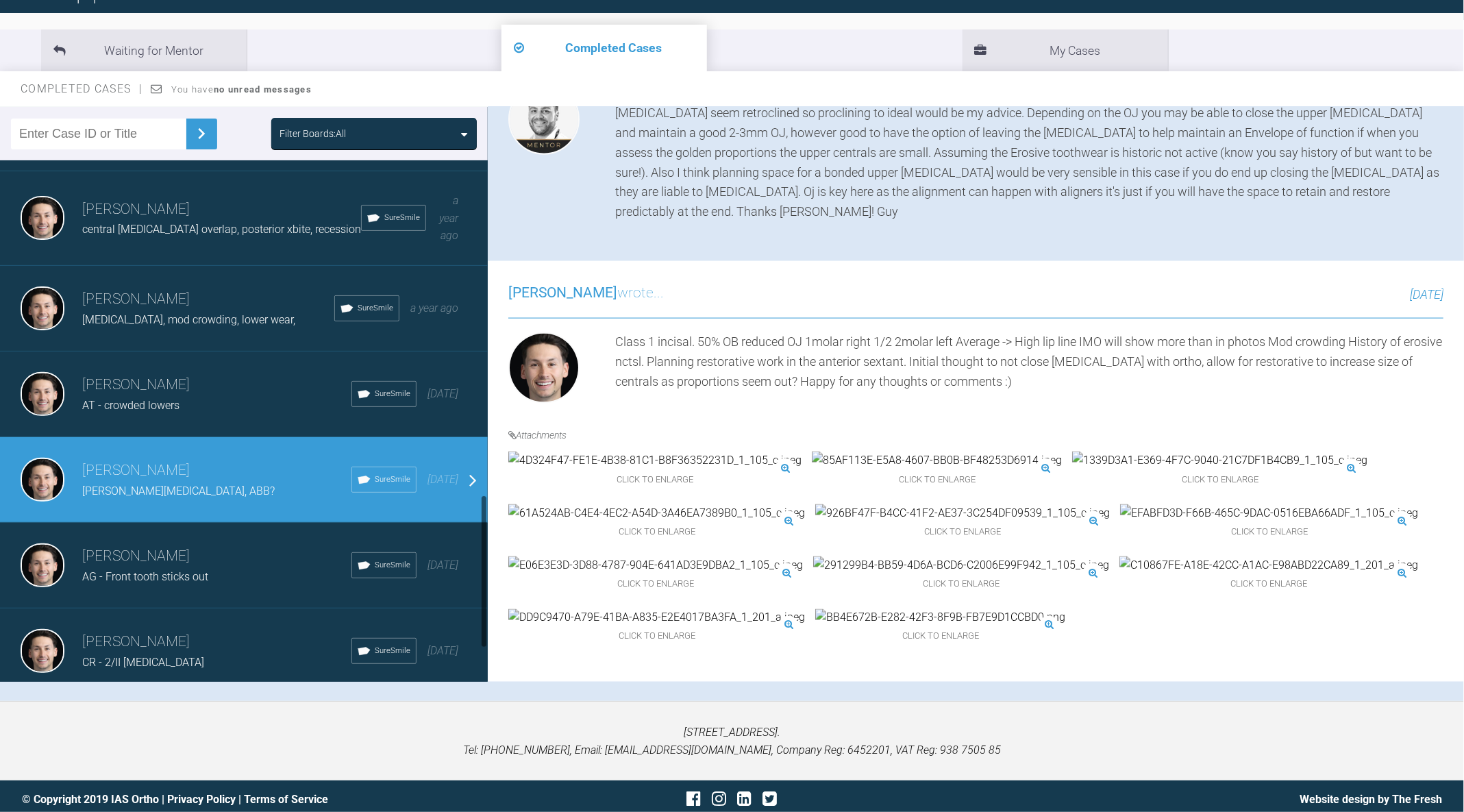
scroll to position [1081, 0]
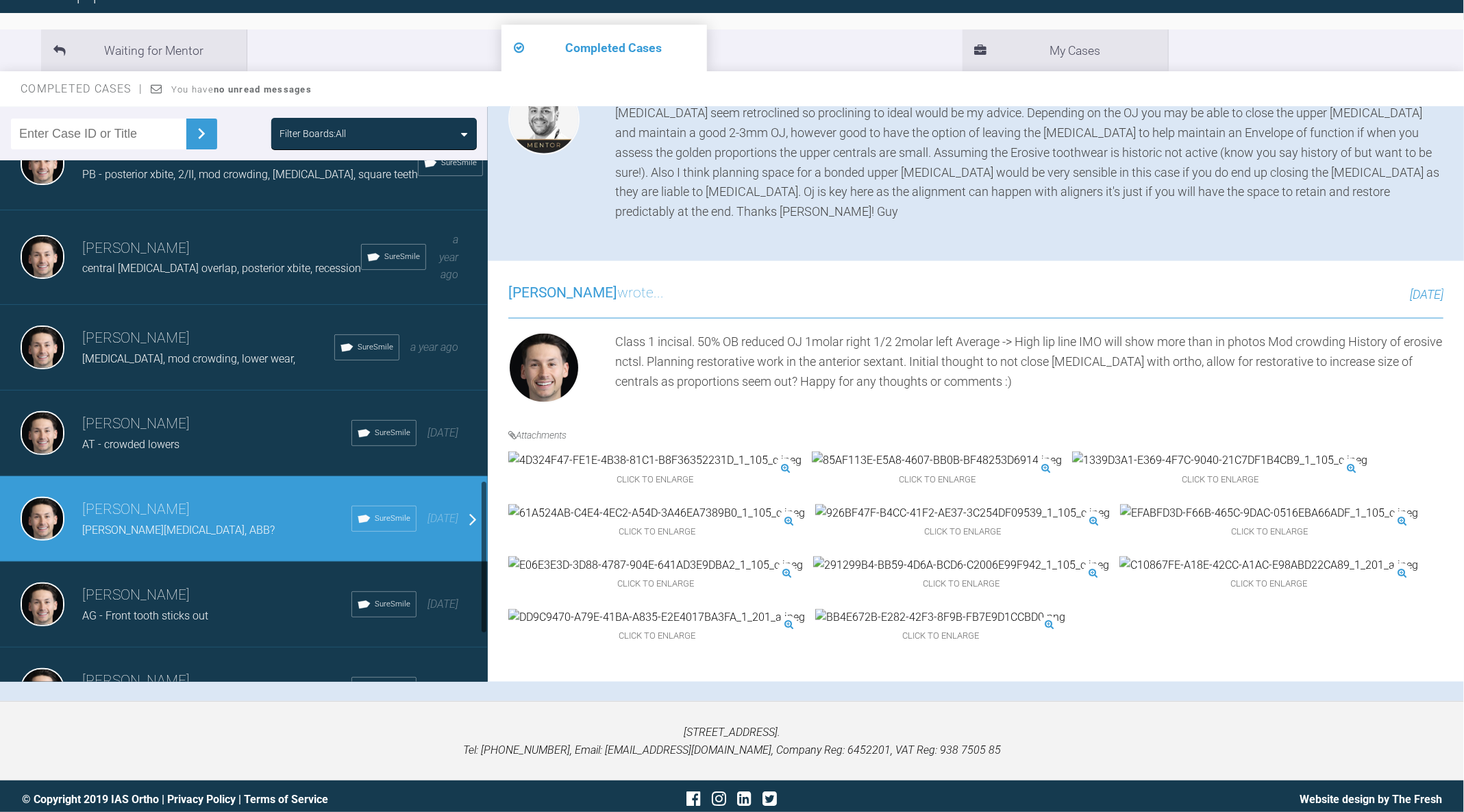
click at [264, 374] on div "Jack Dowling Relapse, mod crowding, lower wear, SureSmile a year ago" at bounding box center [243, 347] width 487 height 86
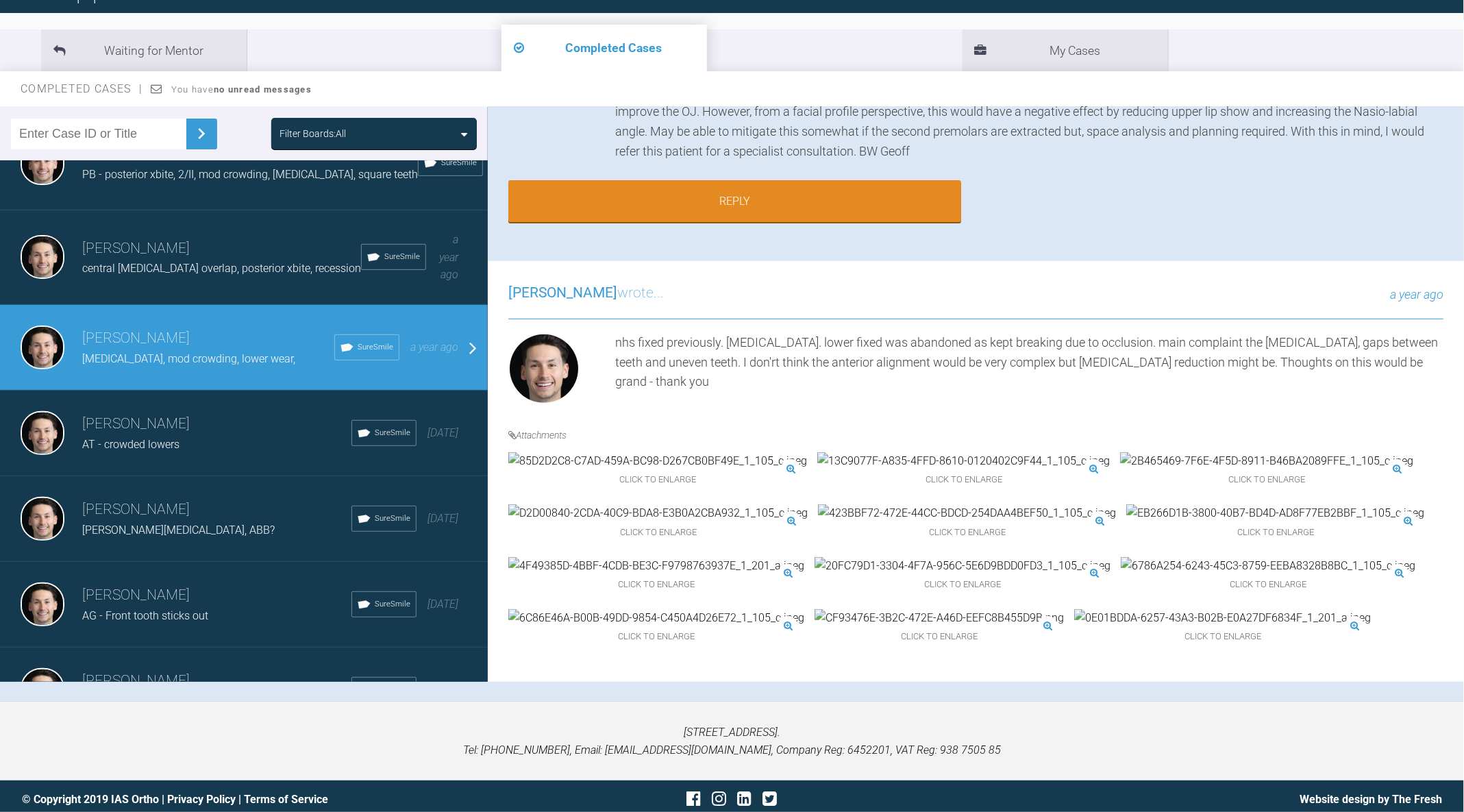
click at [261, 278] on div "Jack Dowling central incisor overlap, posterior xbite, recession SureSmile a ye…" at bounding box center [243, 257] width 487 height 94
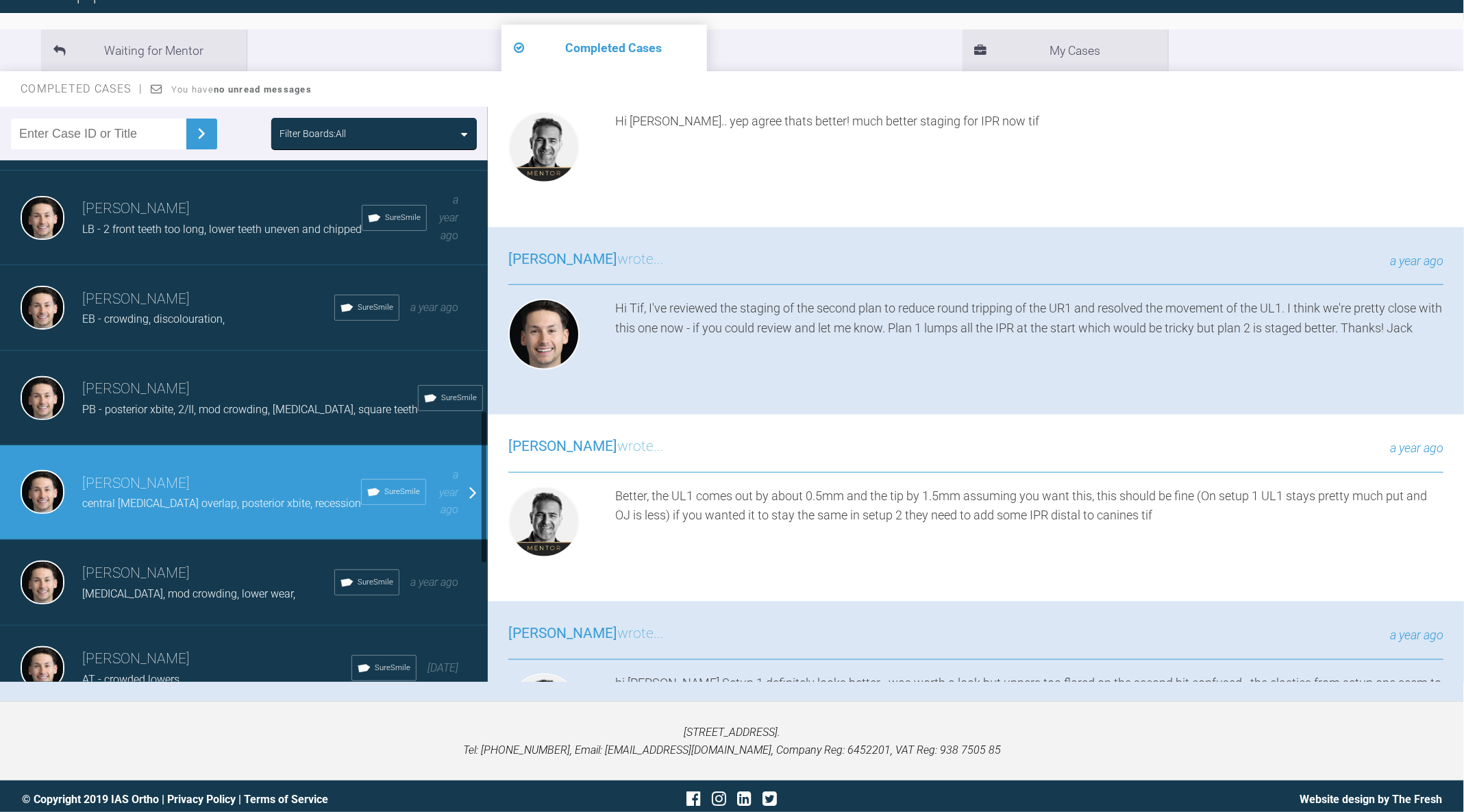
scroll to position [784, 0]
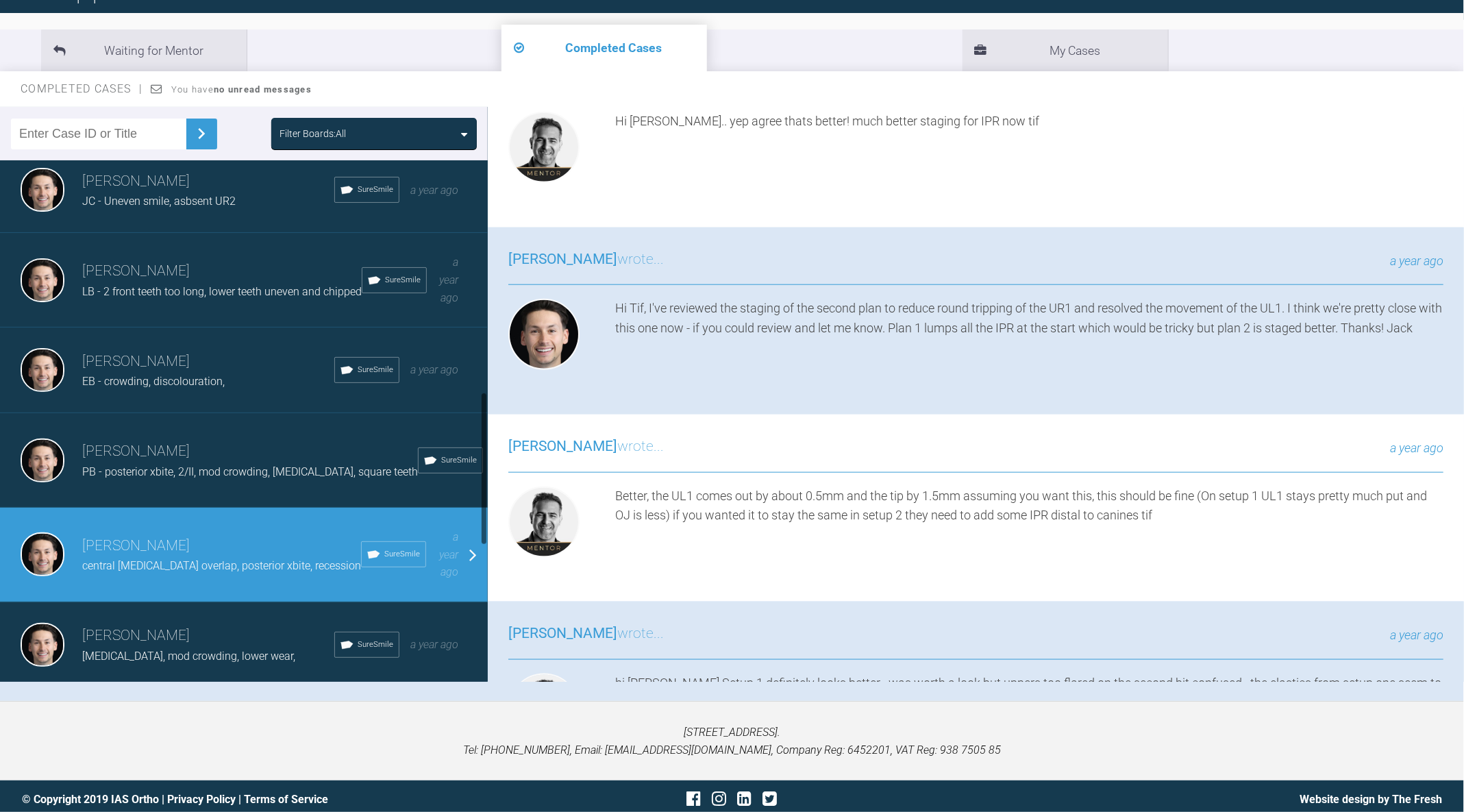
click at [208, 300] on div "Jack Dowling LB - 2 front teeth too long, lower teeth uneven and chipped SureSm…" at bounding box center [243, 280] width 487 height 94
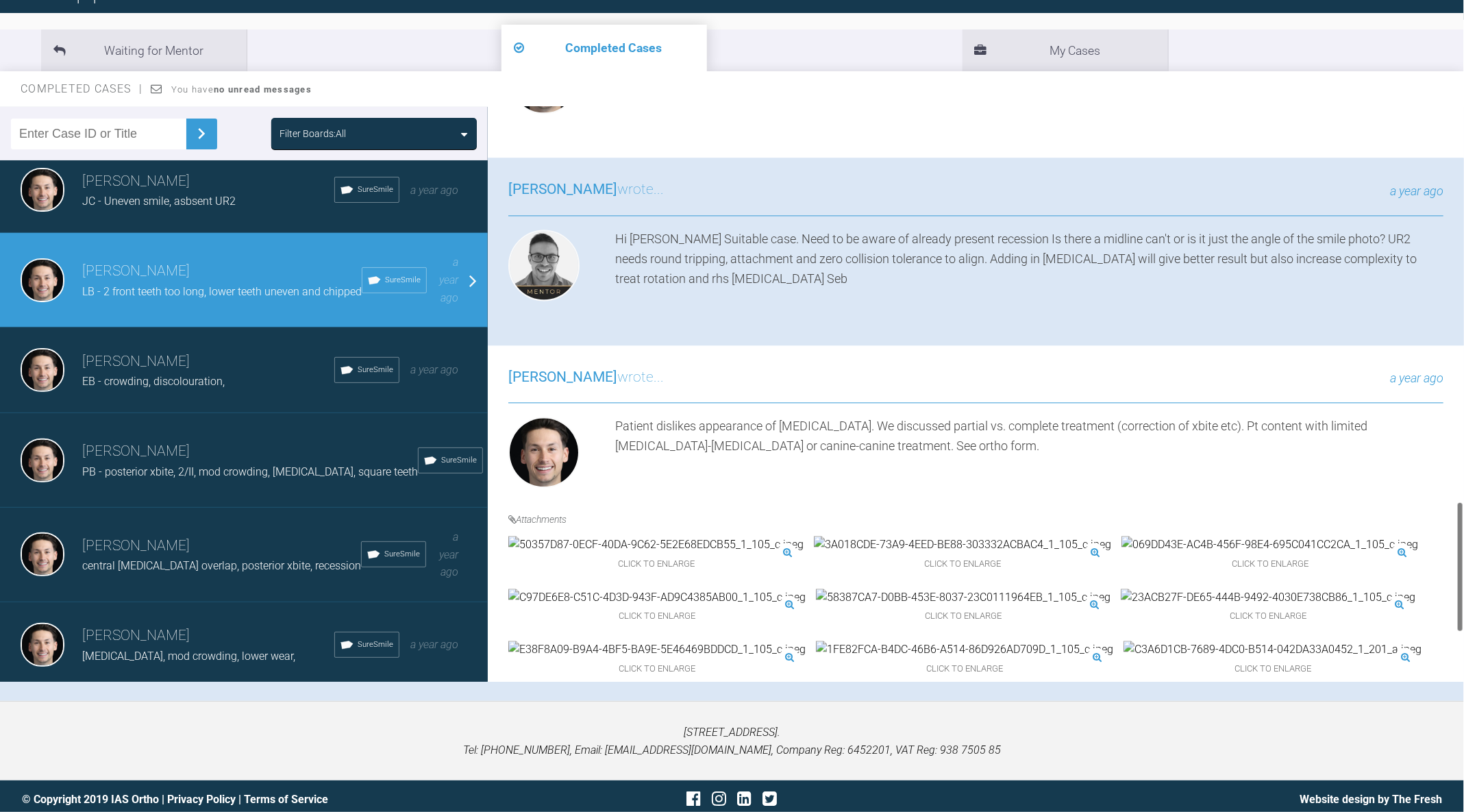
scroll to position [1942, 0]
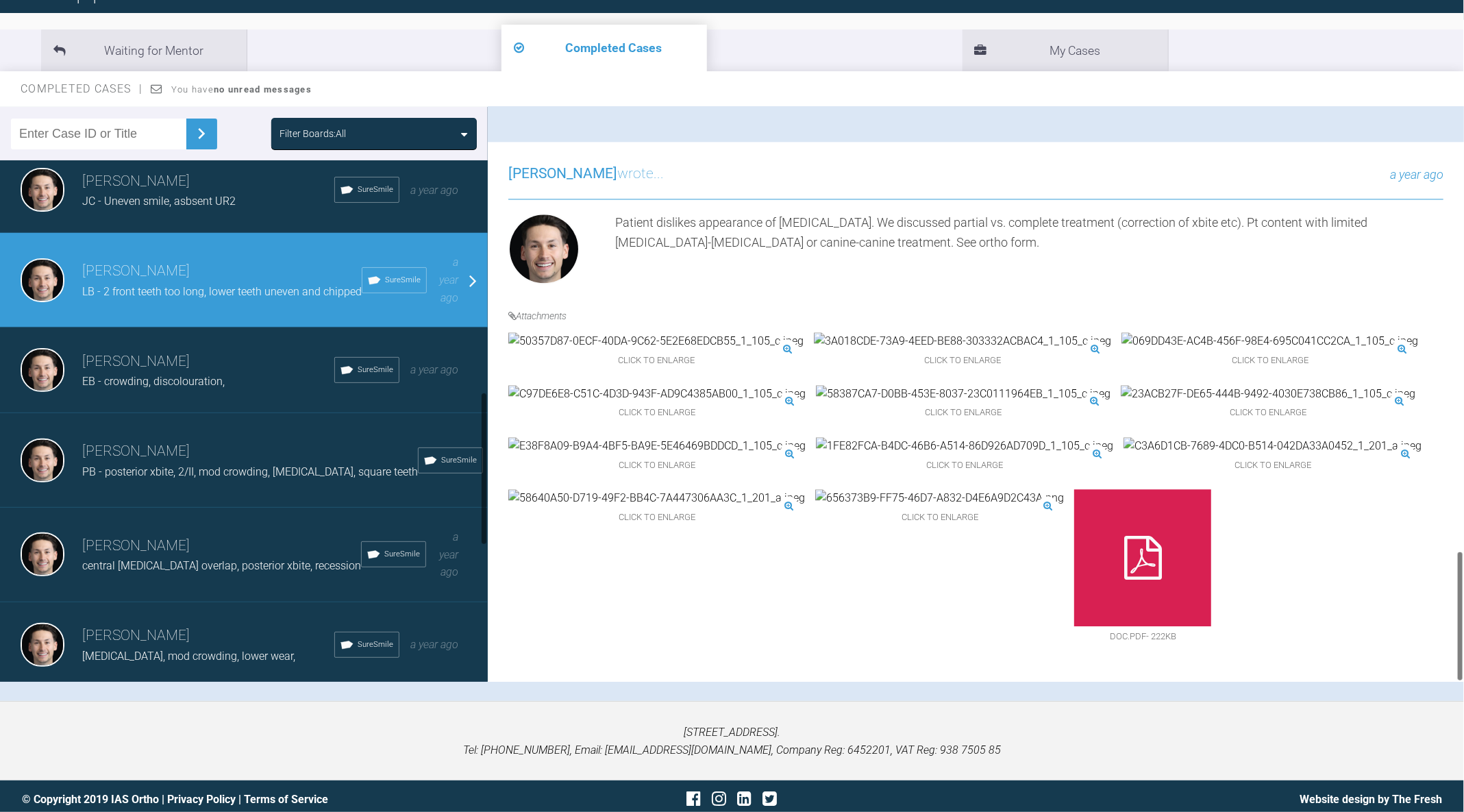
click at [227, 362] on h3 "[PERSON_NAME]" at bounding box center [208, 361] width 252 height 23
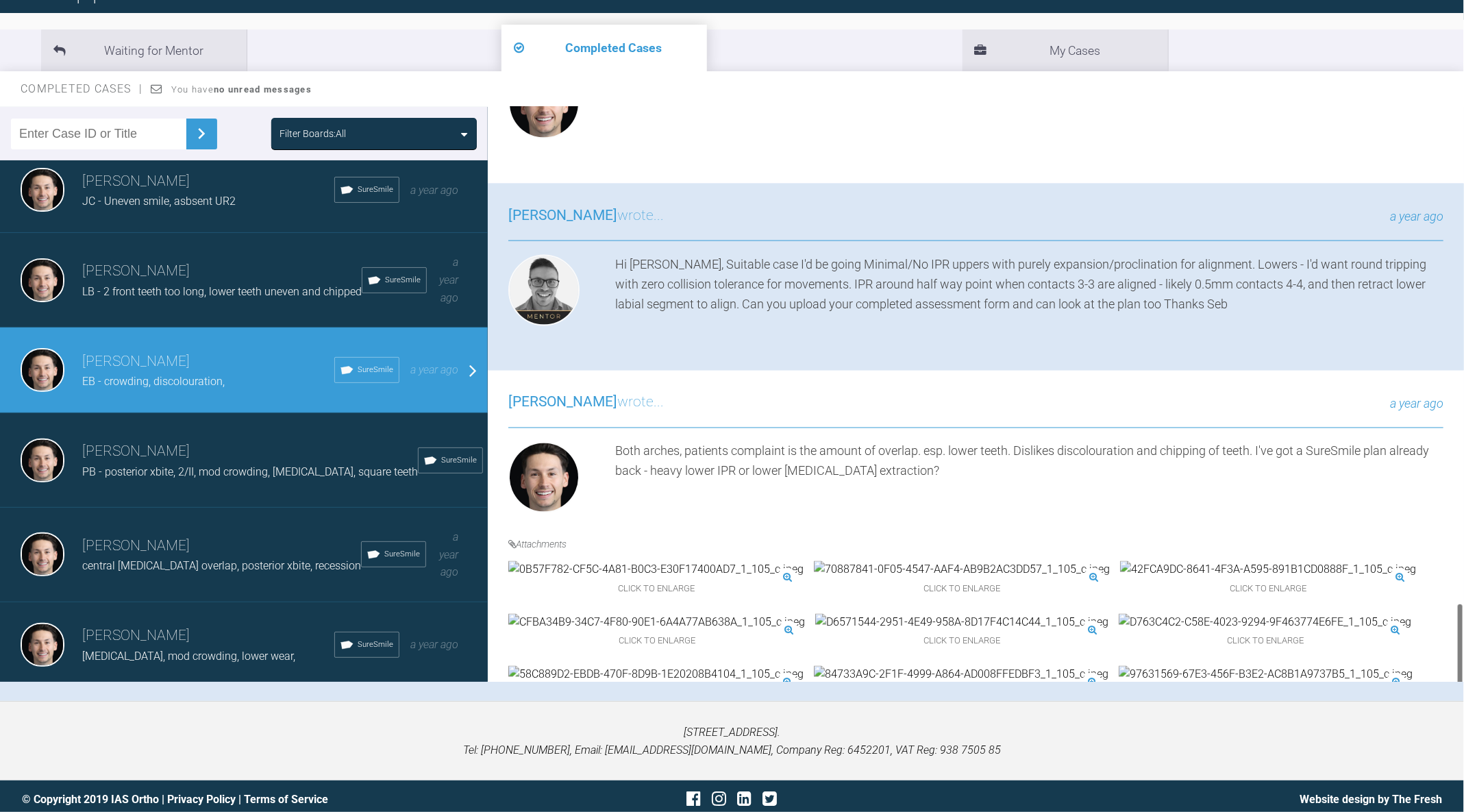
scroll to position [0, 0]
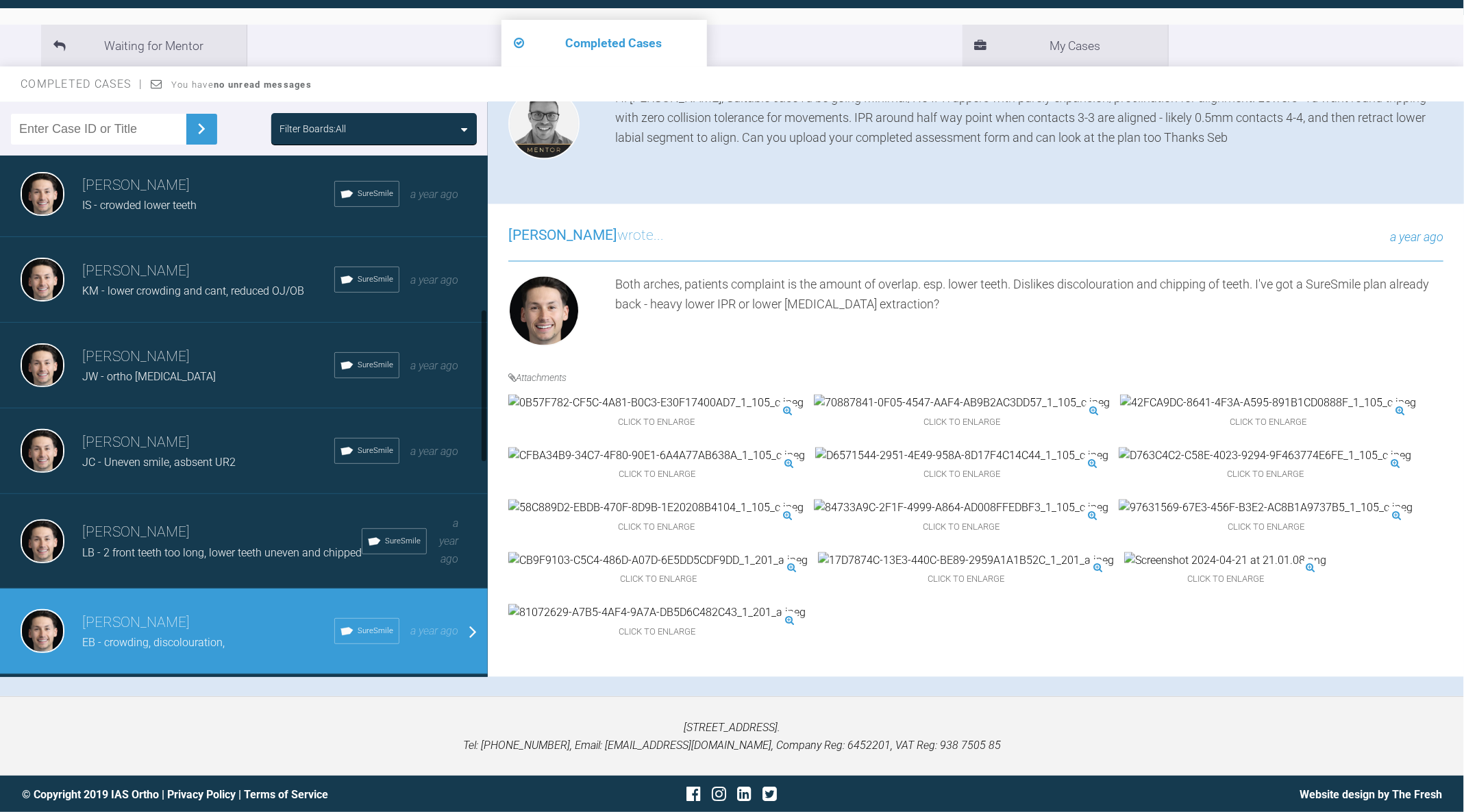
click at [204, 307] on div "Jack Dowling KM - lower crowding and cant, reduced OJ/OB SureSmile a year ago" at bounding box center [243, 280] width 487 height 86
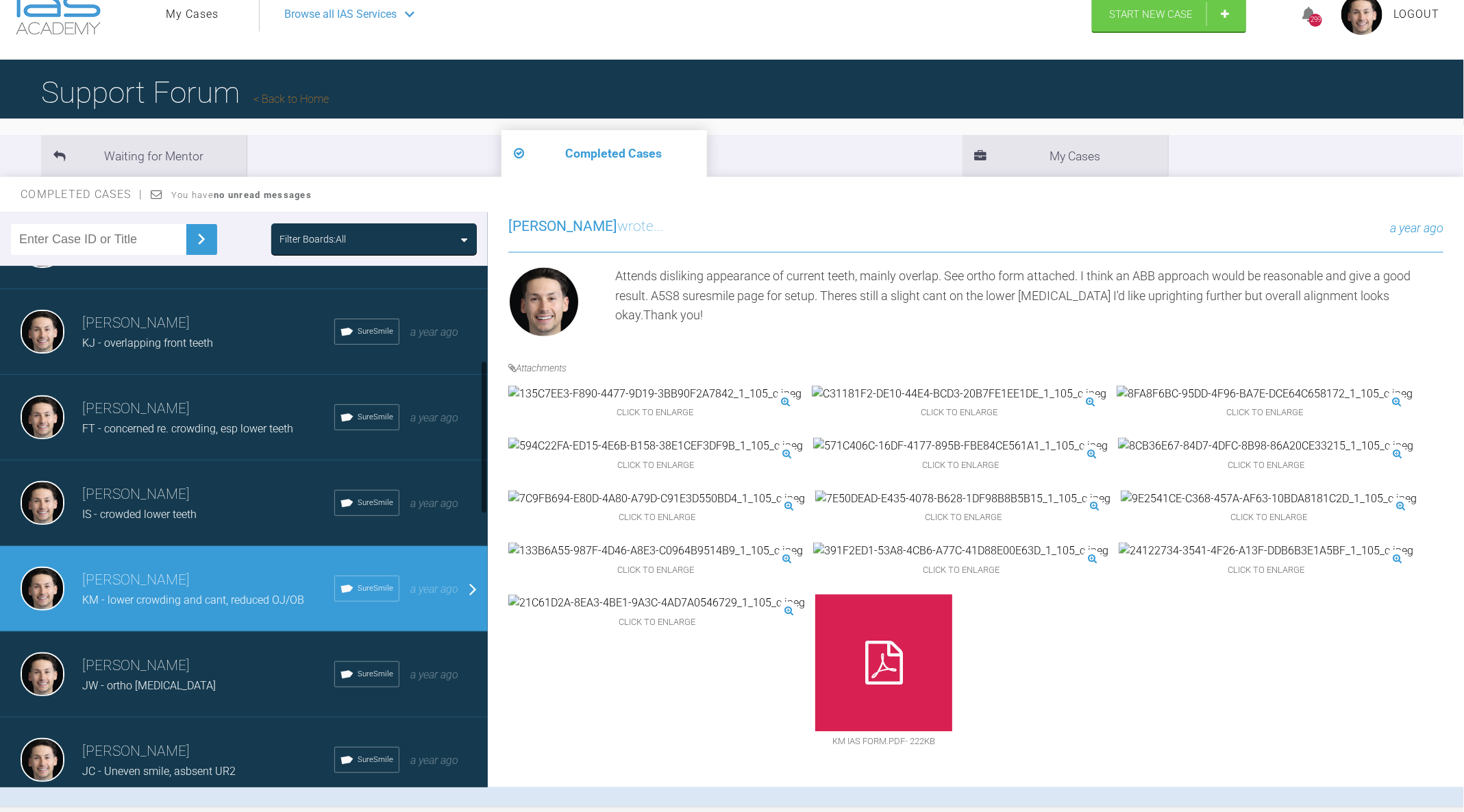
click at [174, 501] on h3 "[PERSON_NAME]" at bounding box center [208, 494] width 252 height 23
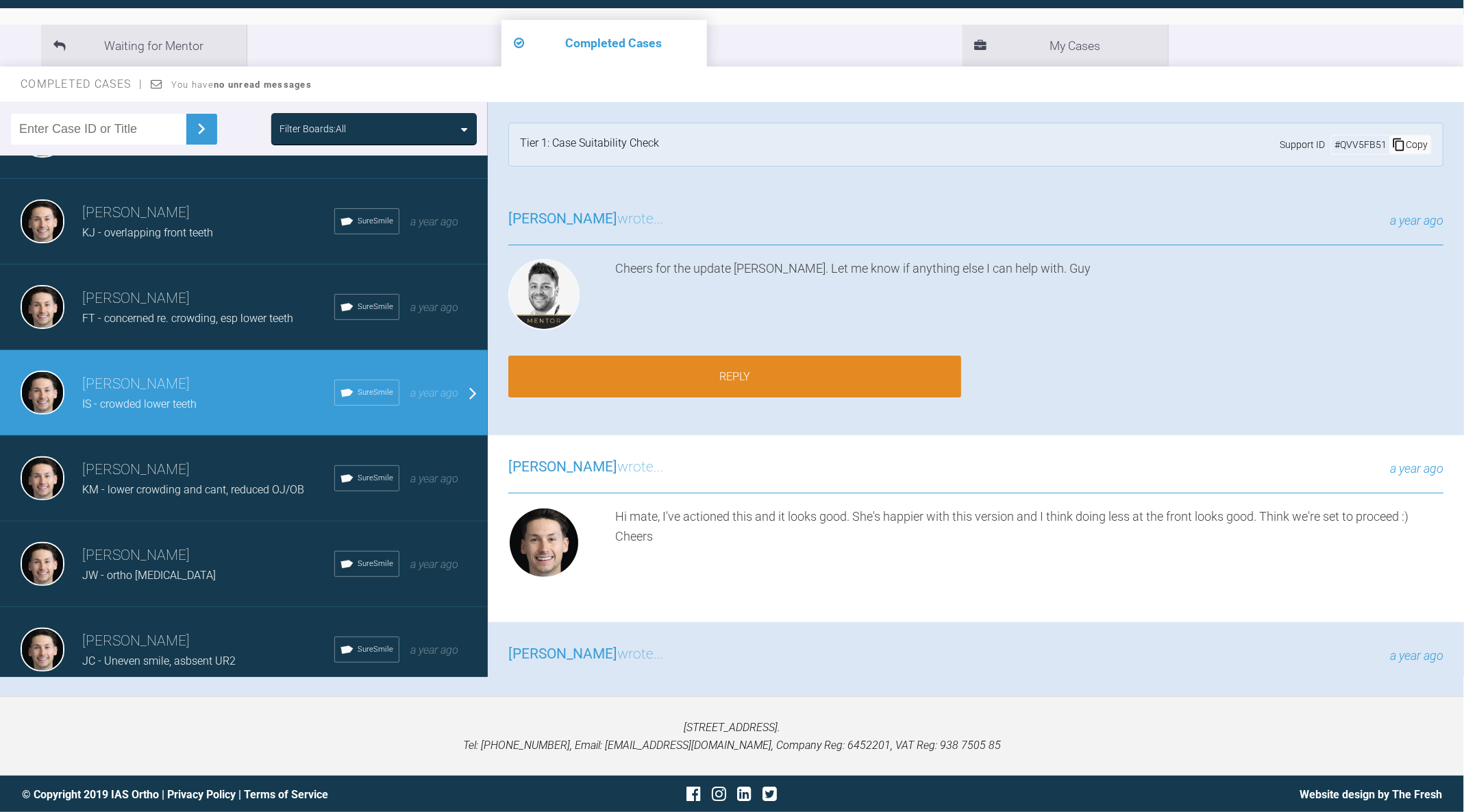
click at [795, 376] on link "Reply" at bounding box center [734, 377] width 453 height 42
